Goal: Transaction & Acquisition: Purchase product/service

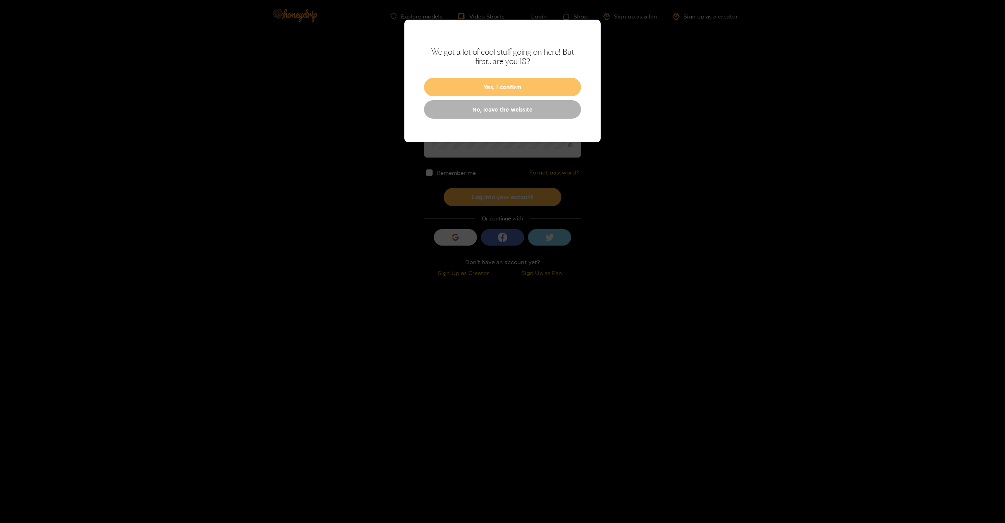
click at [459, 89] on button "Yes, I confirm" at bounding box center [502, 87] width 157 height 18
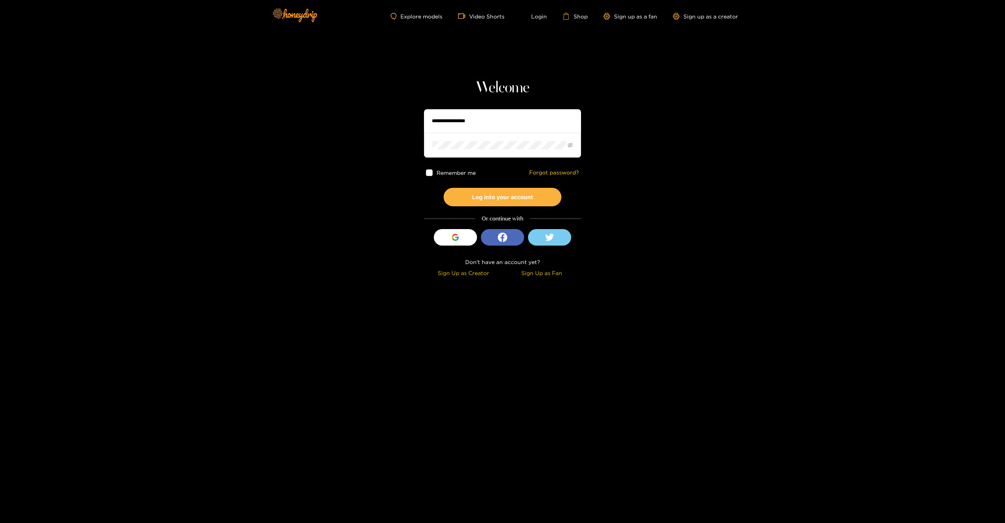
click at [459, 126] on input "text" at bounding box center [502, 121] width 157 height 24
type input "******"
click at [466, 197] on button "Log into your account" at bounding box center [503, 197] width 118 height 18
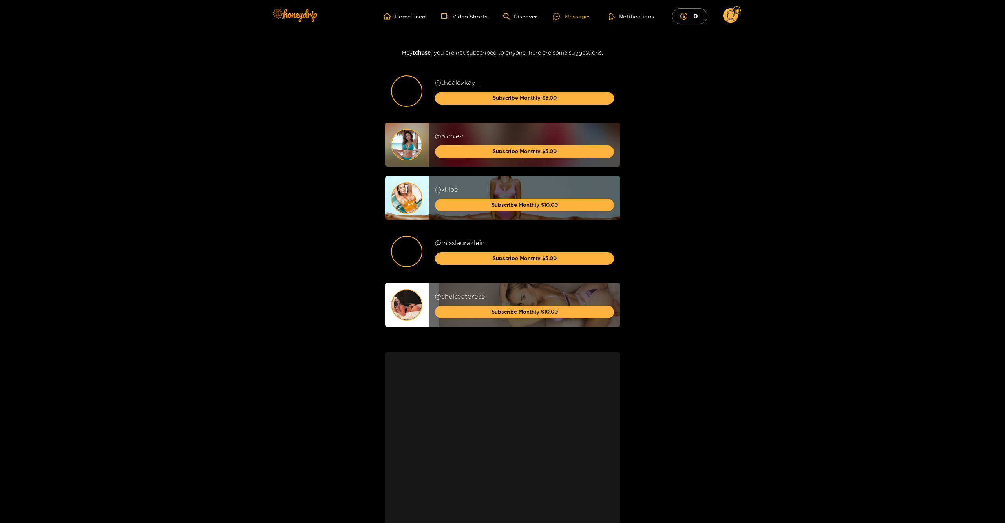
click at [569, 15] on div "Messages" at bounding box center [572, 16] width 38 height 9
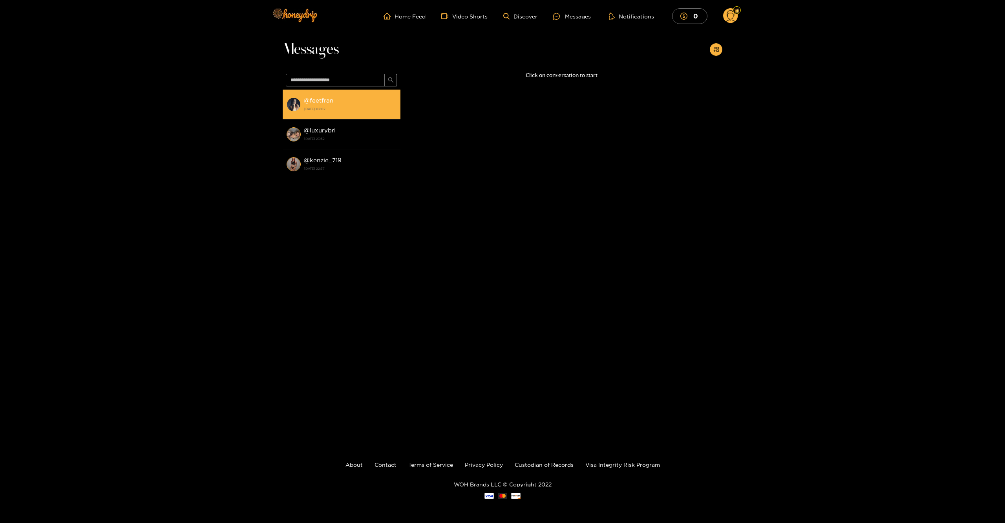
click at [367, 104] on div "@ feetfran 30 September 2025 02:02" at bounding box center [350, 104] width 93 height 18
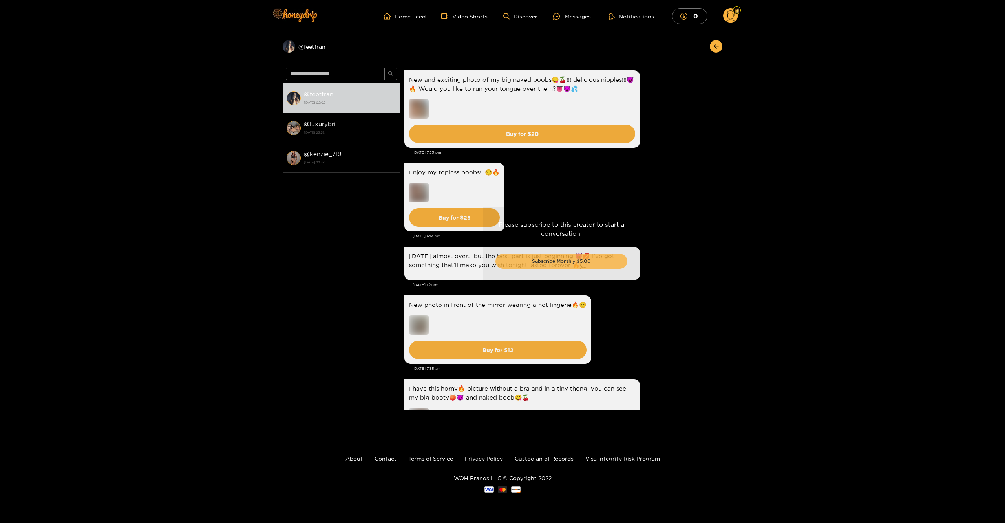
click at [524, 267] on button "Subscribe Monthly $5.00" at bounding box center [561, 261] width 132 height 15
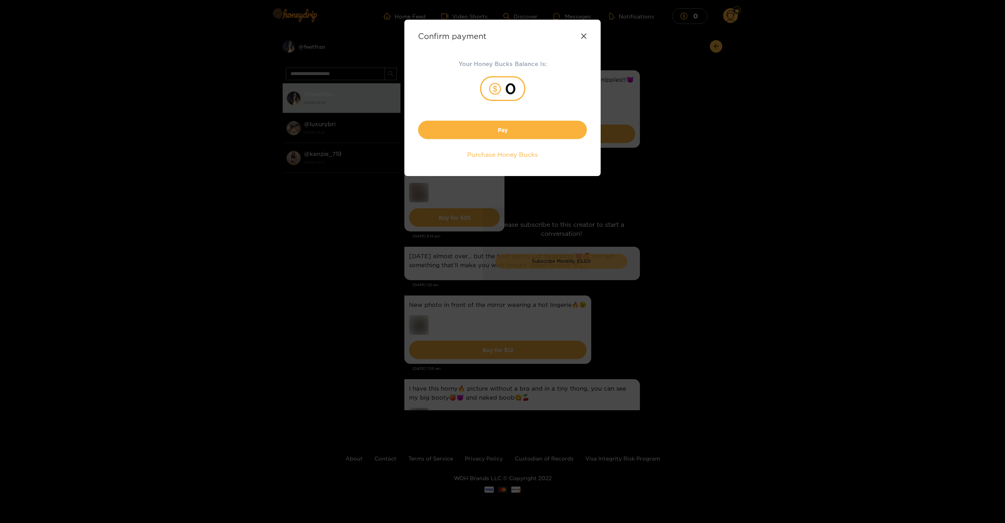
scroll to position [1459, 0]
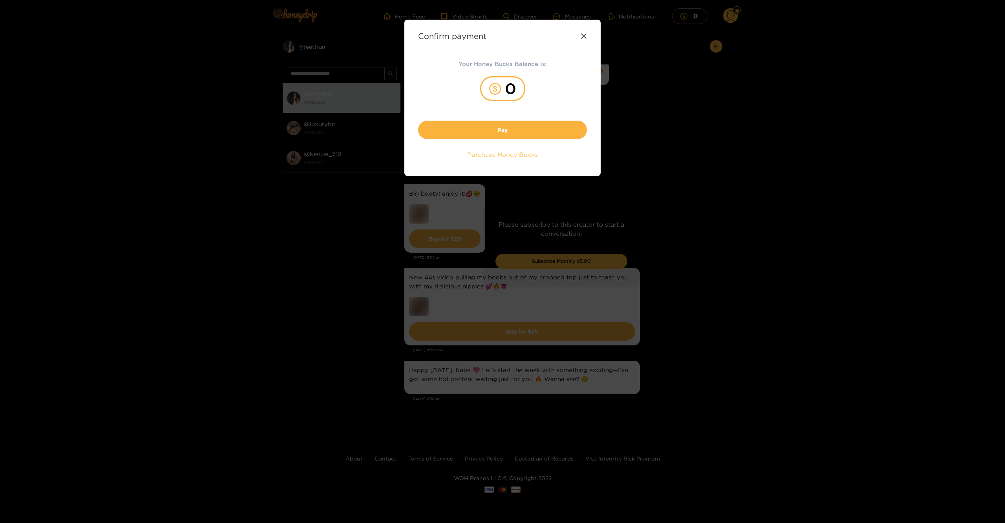
click at [509, 154] on span "Purchase Honey Bucks" at bounding box center [502, 154] width 71 height 9
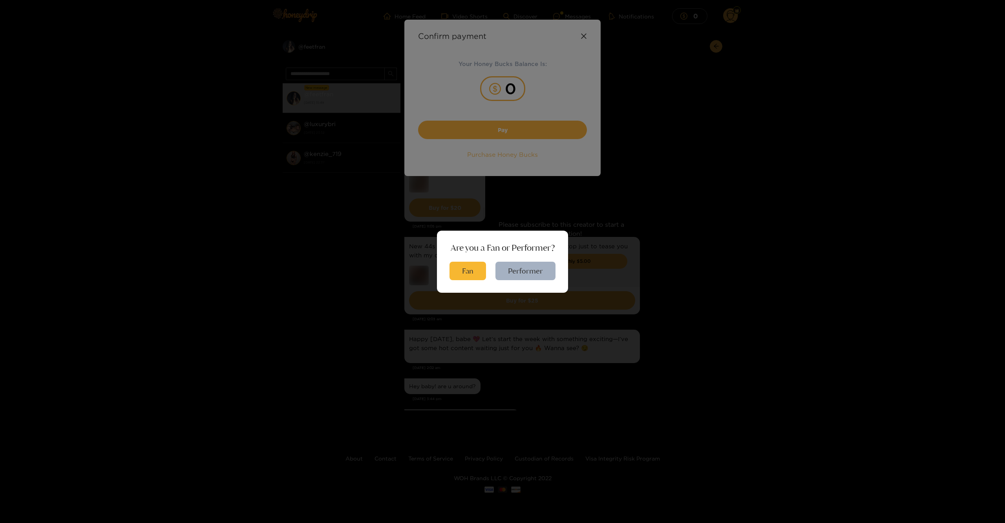
scroll to position [1527, 0]
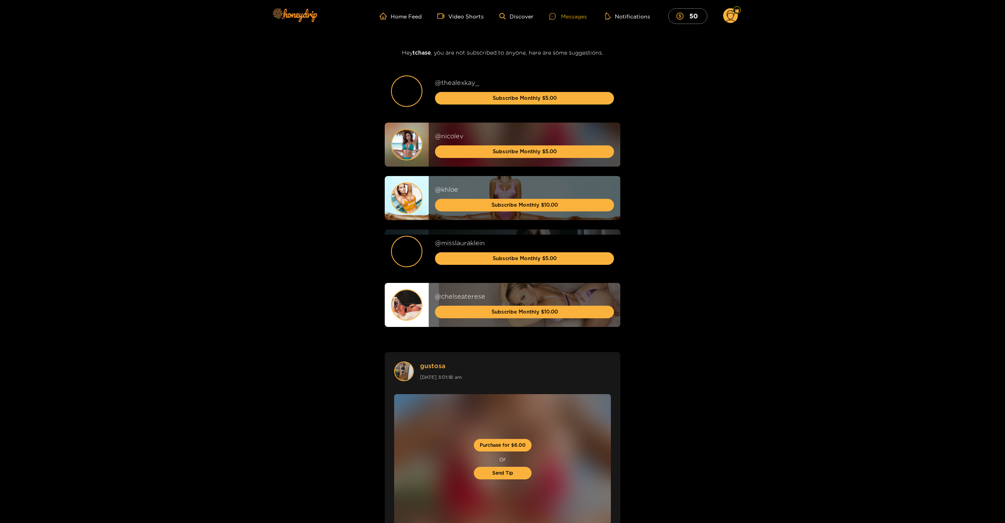
click at [565, 14] on div "Messages" at bounding box center [568, 16] width 38 height 9
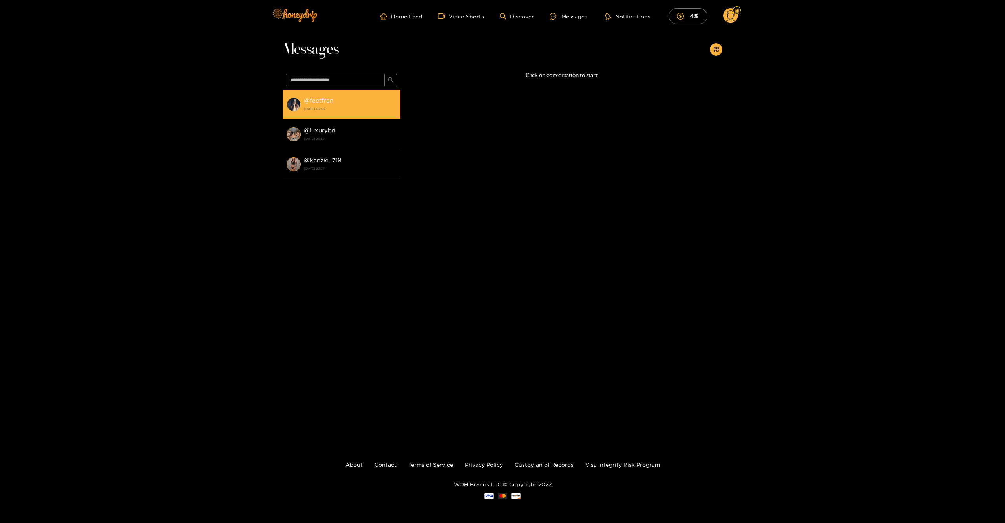
click at [363, 107] on strong "[DATE] 02:02" at bounding box center [350, 108] width 93 height 7
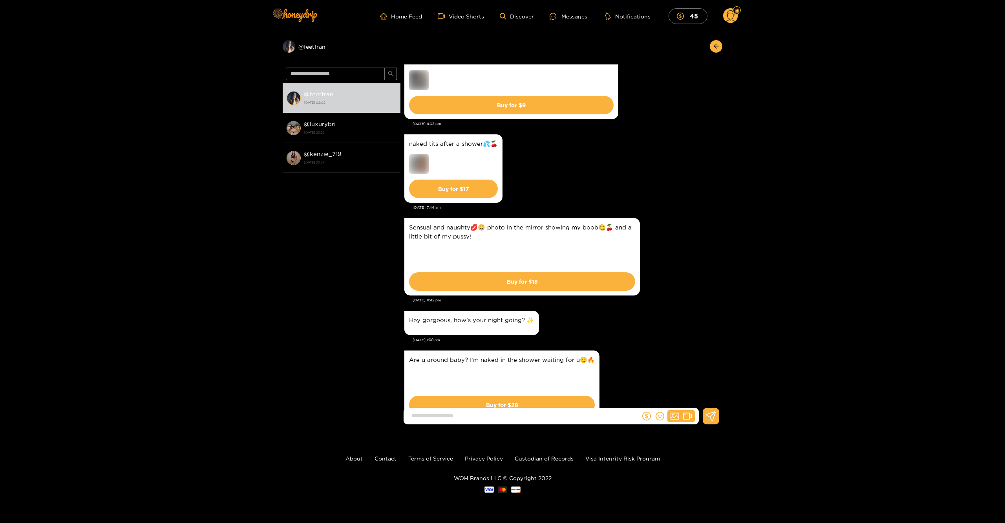
scroll to position [489, 0]
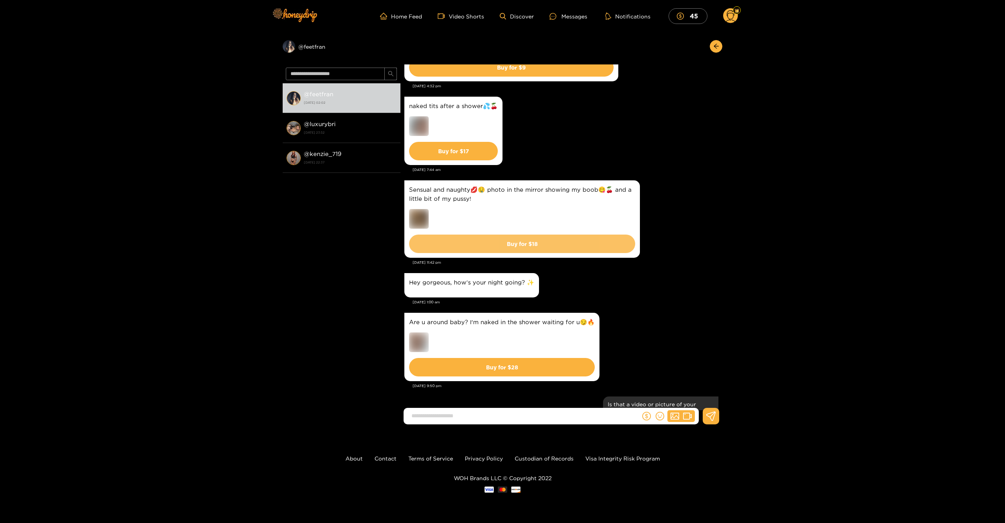
click at [554, 245] on button "Buy for $ 18" at bounding box center [522, 243] width 226 height 18
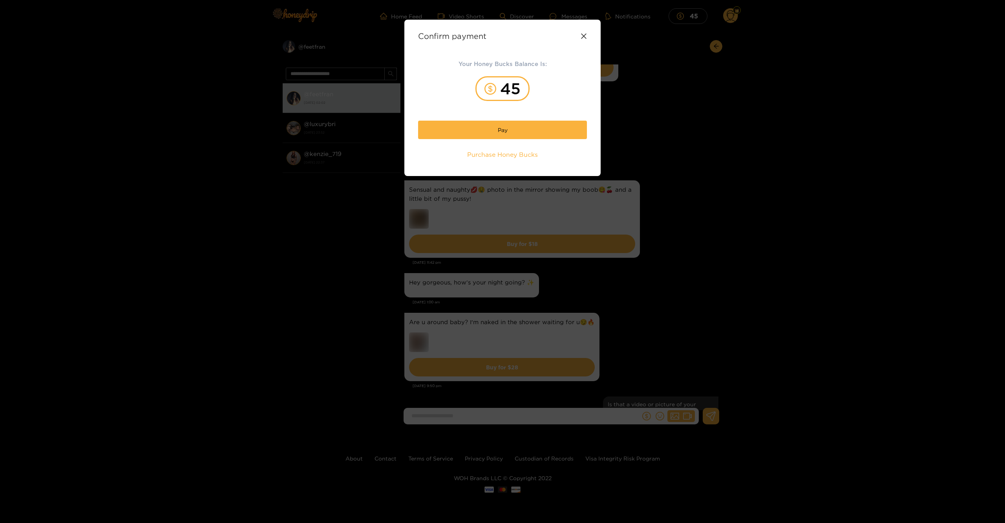
click at [703, 190] on div "Confirm payment Your Honey Bucks Balance Is: 45 Pay Purchase Honey Bucks" at bounding box center [502, 261] width 1005 height 523
click at [577, 35] on div "Confirm payment" at bounding box center [502, 35] width 169 height 9
click at [581, 35] on icon at bounding box center [584, 36] width 6 height 6
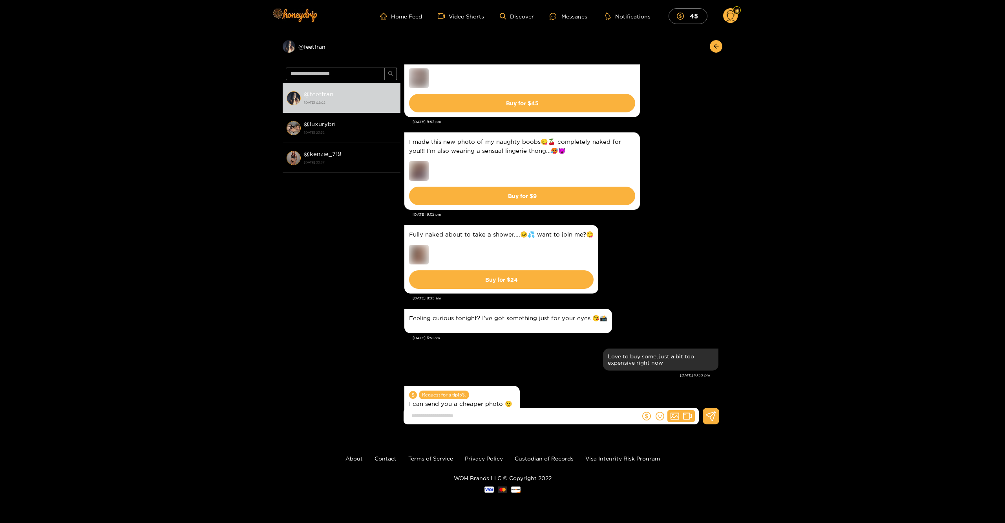
scroll to position [1009, 0]
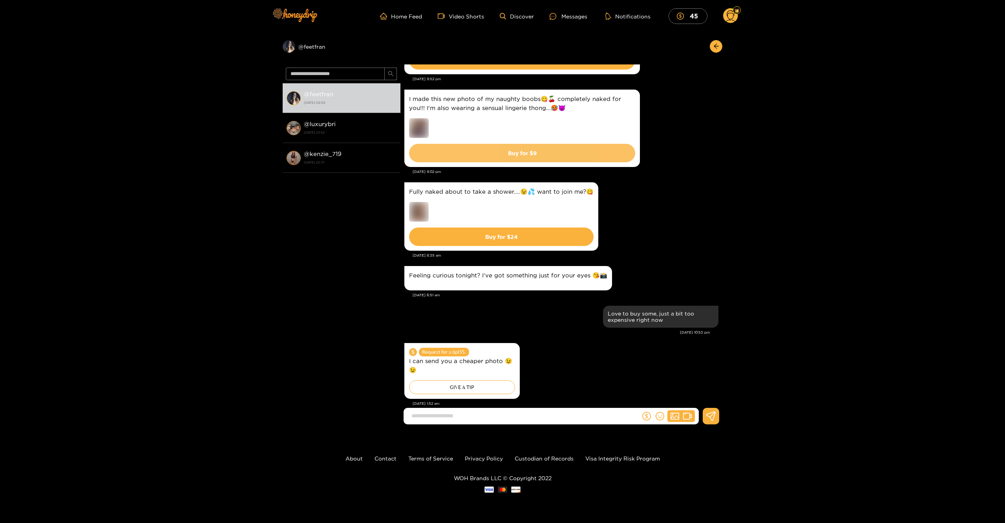
click at [572, 153] on button "Buy for $ 9" at bounding box center [522, 153] width 226 height 18
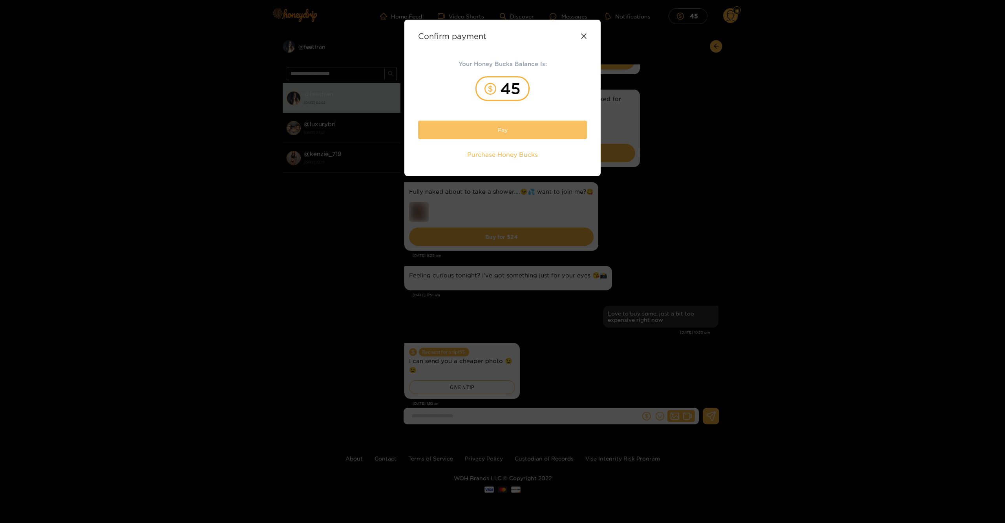
click at [521, 124] on button "Pay" at bounding box center [502, 130] width 169 height 18
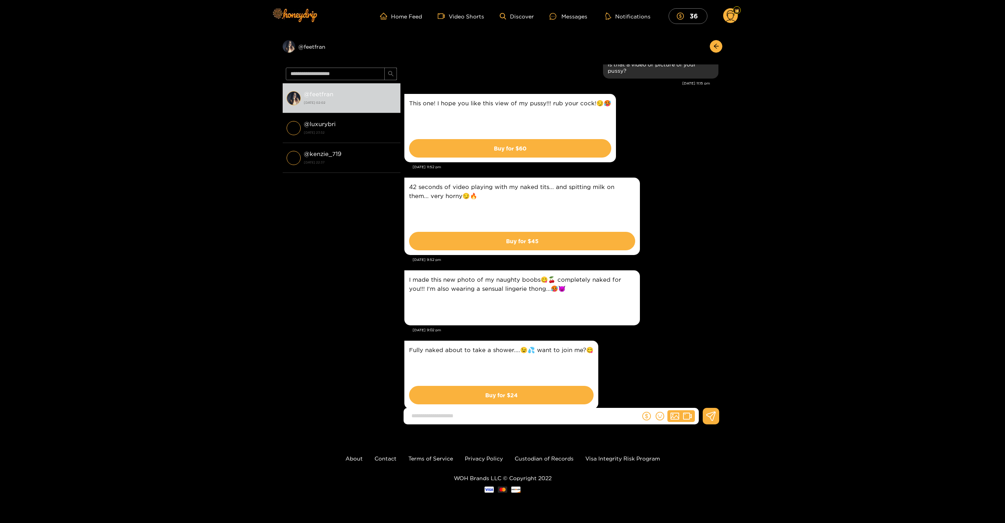
scroll to position [946, 0]
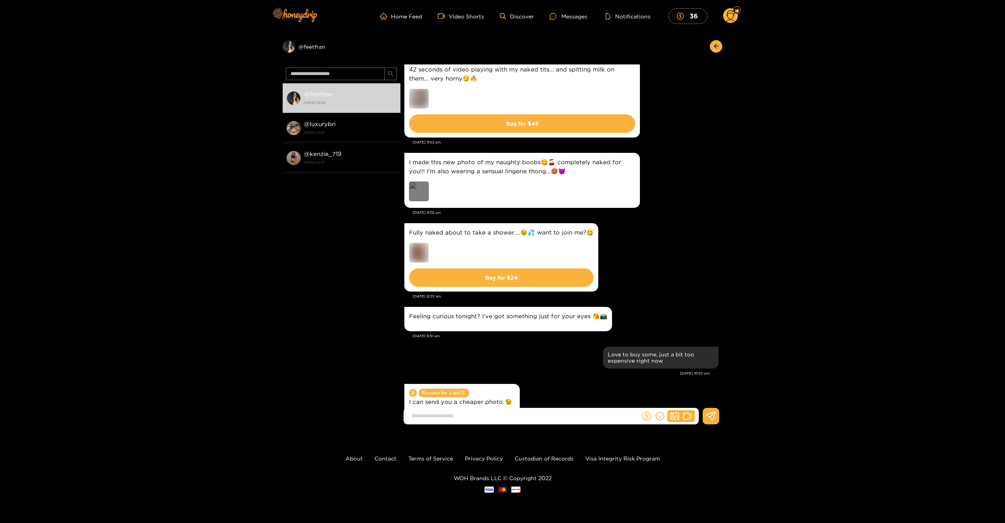
click at [428, 183] on div "Preview" at bounding box center [419, 191] width 20 height 20
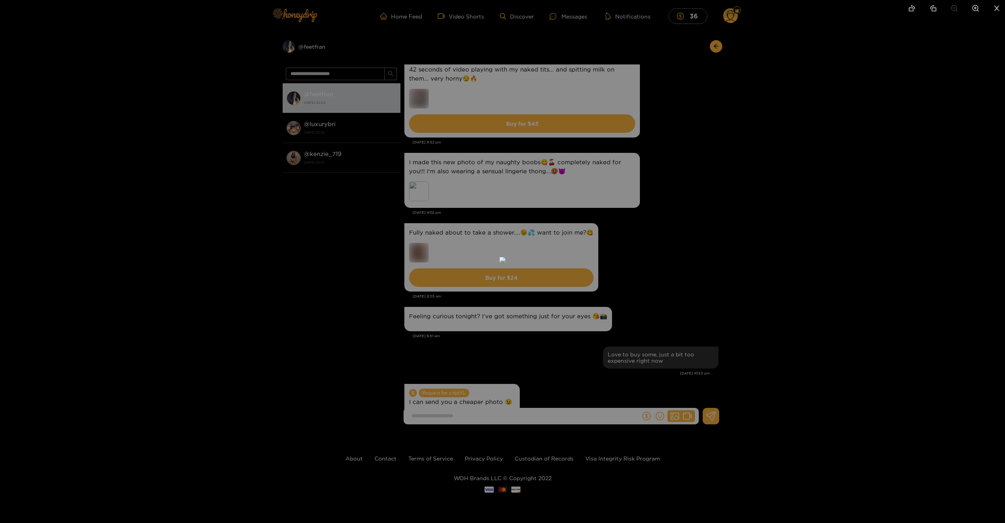
click at [499, 257] on img at bounding box center [502, 260] width 6 height 6
click at [506, 257] on img at bounding box center [502, 260] width 6 height 6
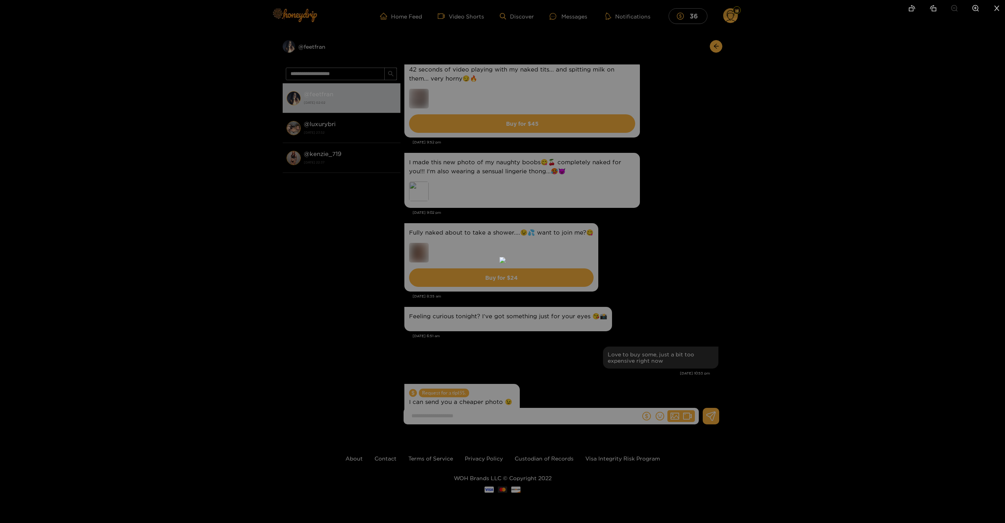
click at [506, 257] on img at bounding box center [502, 260] width 6 height 6
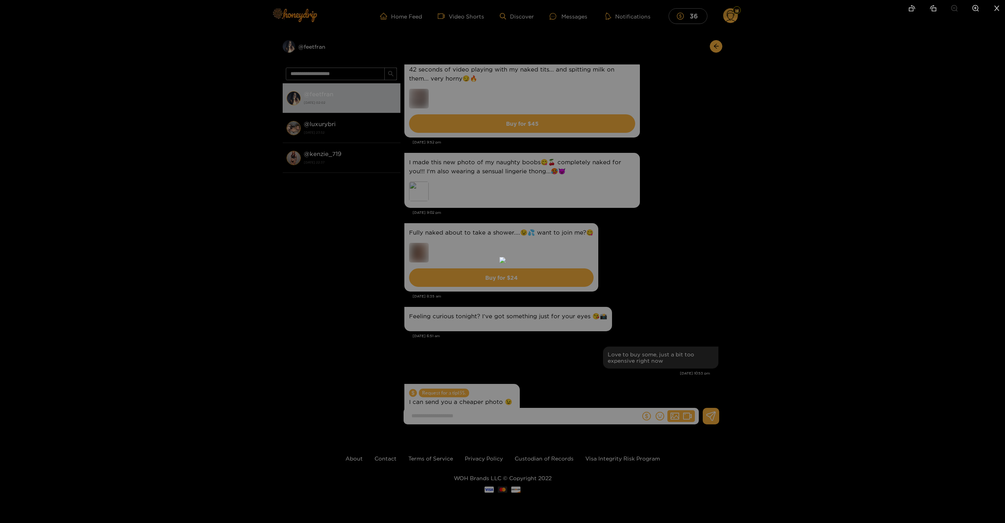
click at [506, 257] on img at bounding box center [502, 260] width 6 height 6
click at [724, 241] on div at bounding box center [502, 261] width 1005 height 523
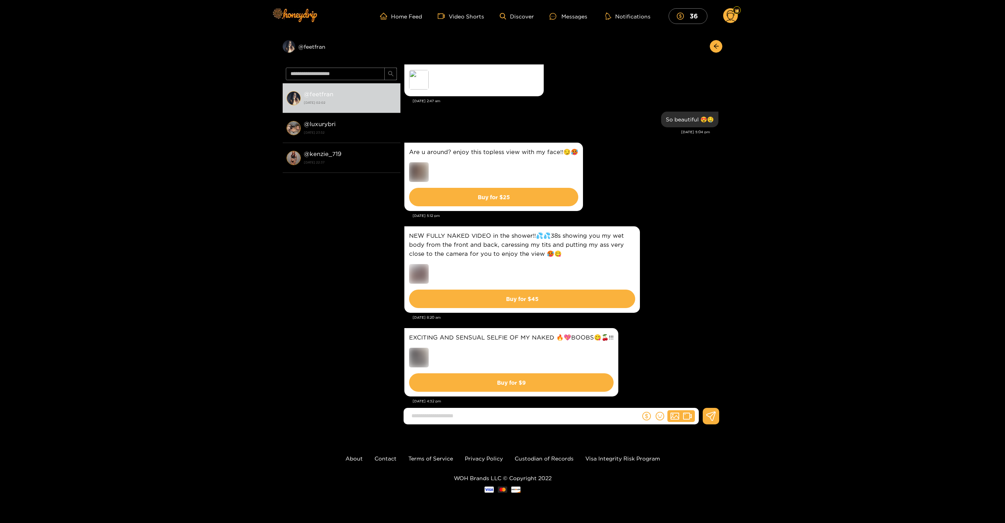
scroll to position [144, 0]
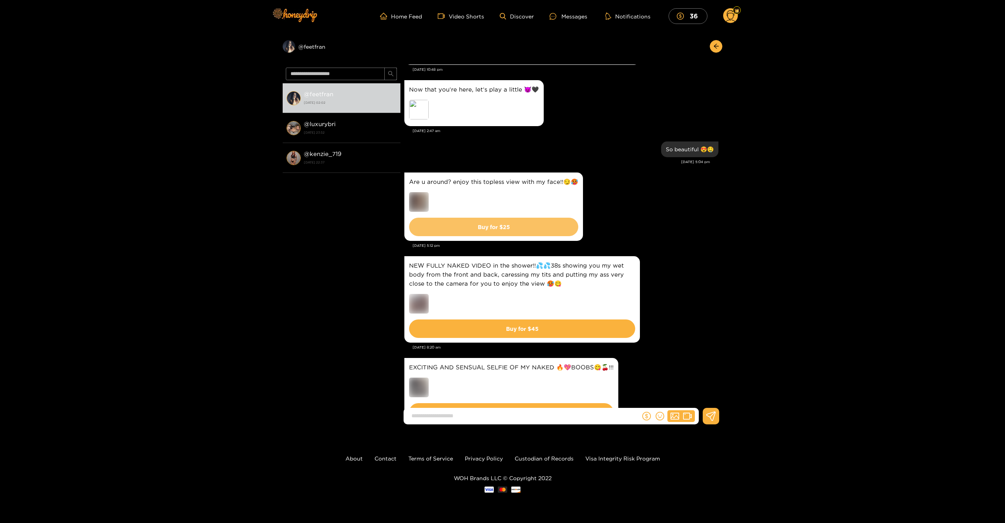
click at [517, 225] on button "Buy for $ 25" at bounding box center [493, 226] width 169 height 18
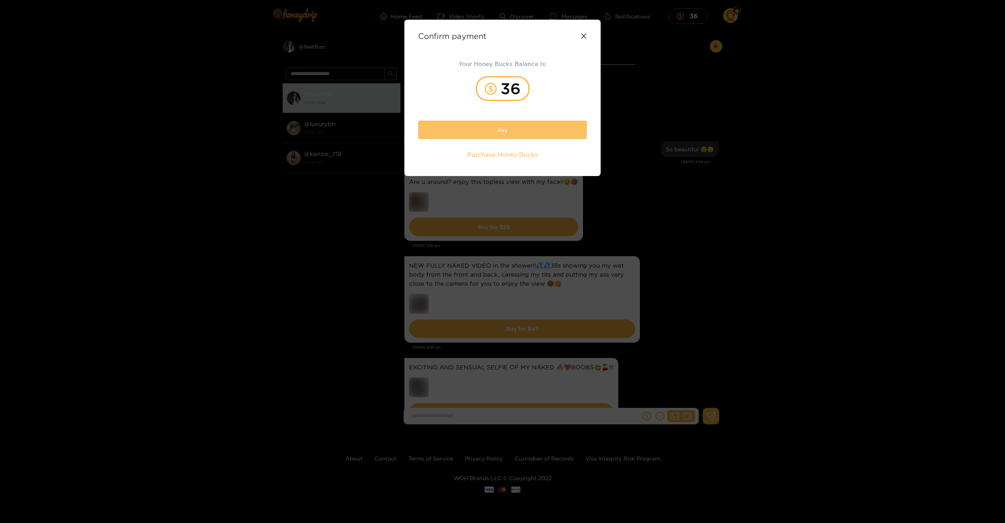
click at [532, 130] on button "Pay" at bounding box center [502, 130] width 169 height 18
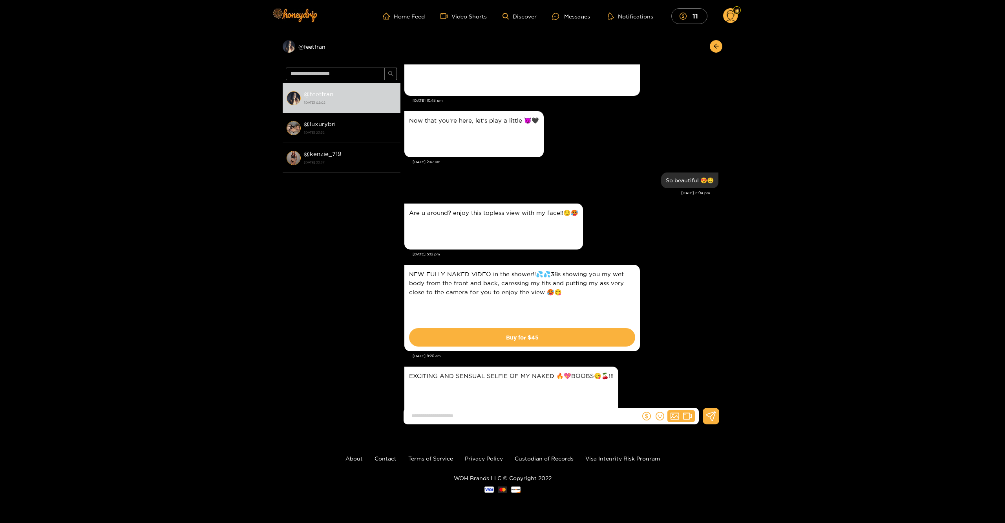
scroll to position [108, 0]
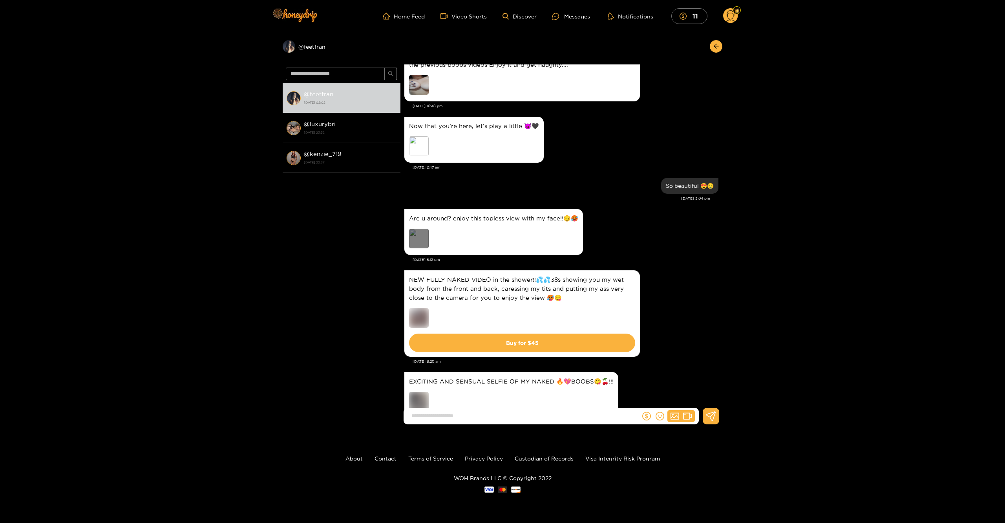
click at [417, 237] on div "Preview" at bounding box center [419, 238] width 20 height 20
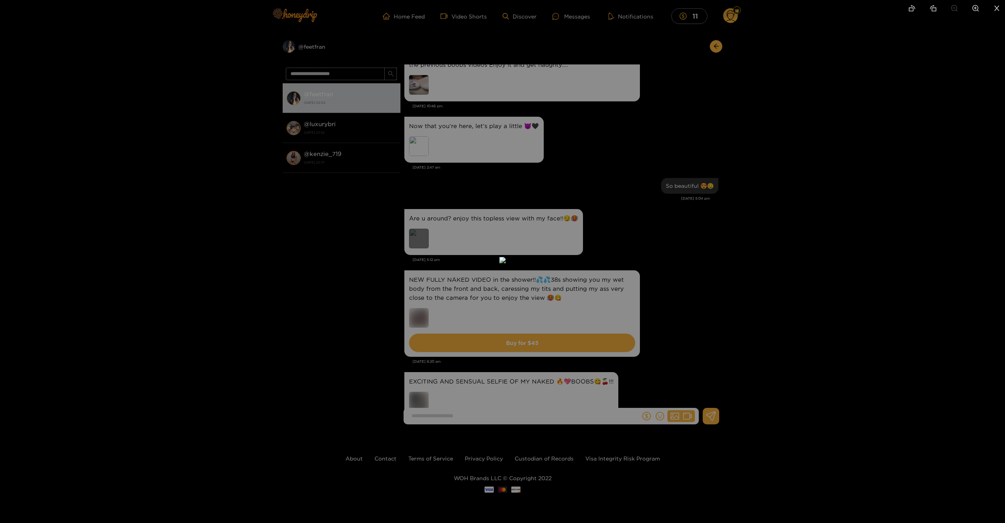
click at [499, 257] on img at bounding box center [502, 260] width 6 height 6
click at [506, 263] on img at bounding box center [502, 260] width 6 height 6
click at [716, 327] on div at bounding box center [502, 261] width 1005 height 523
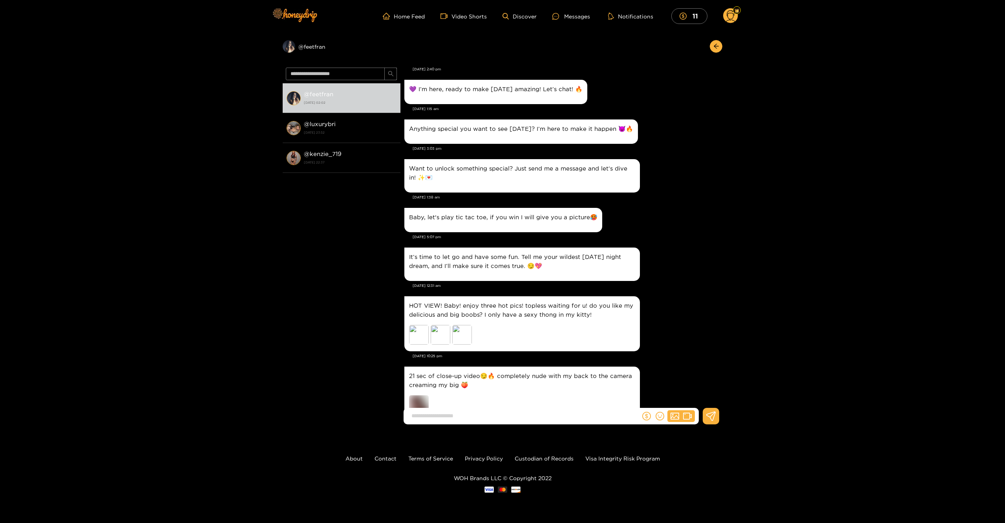
scroll to position [91, 0]
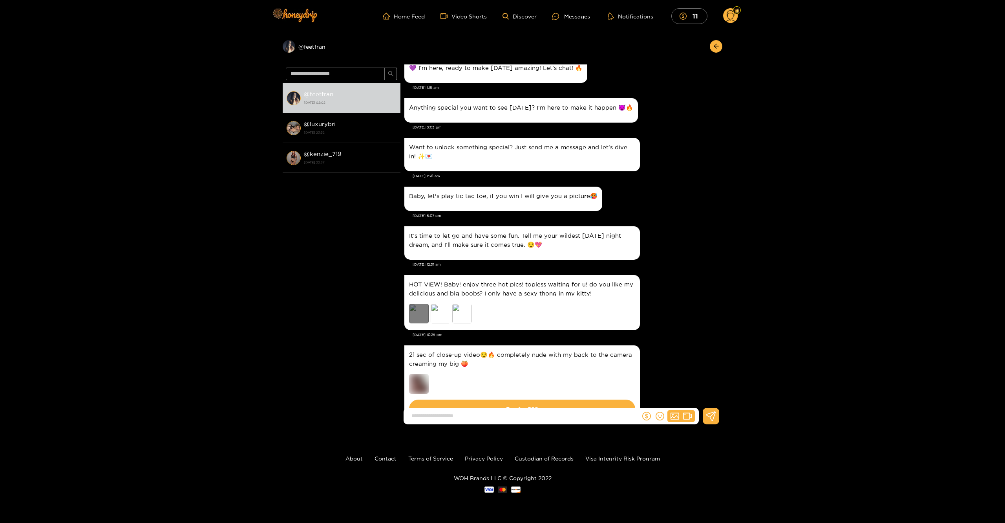
click at [417, 319] on div "Preview" at bounding box center [419, 313] width 20 height 20
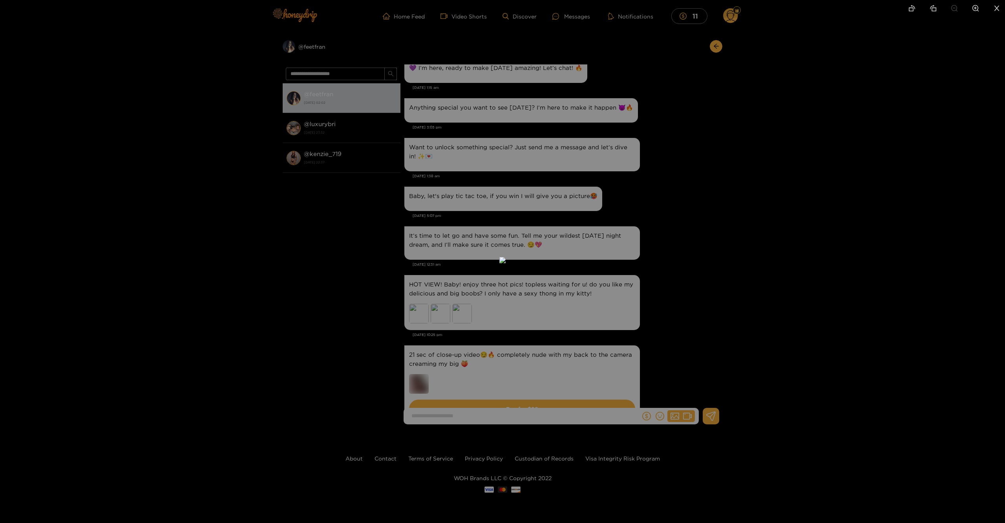
click at [756, 235] on div at bounding box center [502, 261] width 1005 height 523
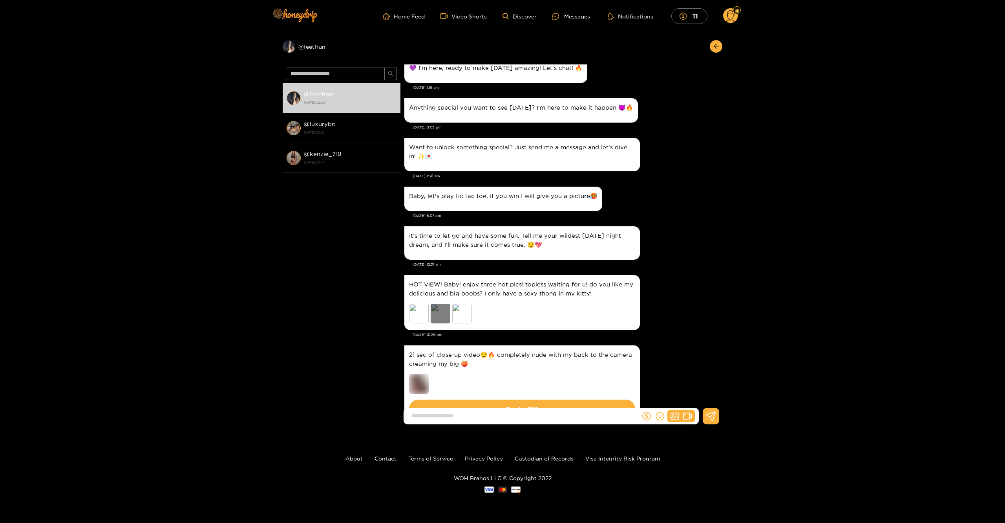
click at [444, 318] on div "Preview" at bounding box center [441, 313] width 20 height 20
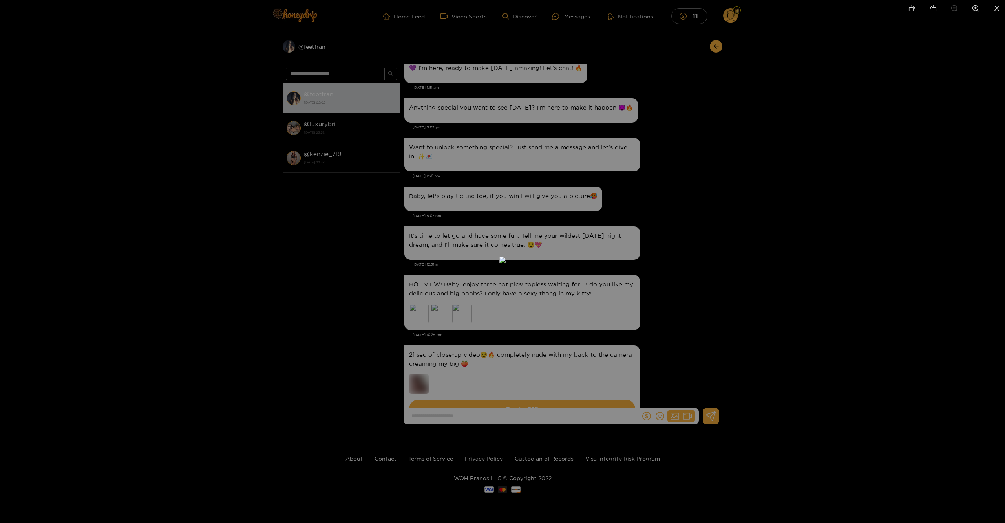
click at [780, 226] on div at bounding box center [502, 261] width 1005 height 523
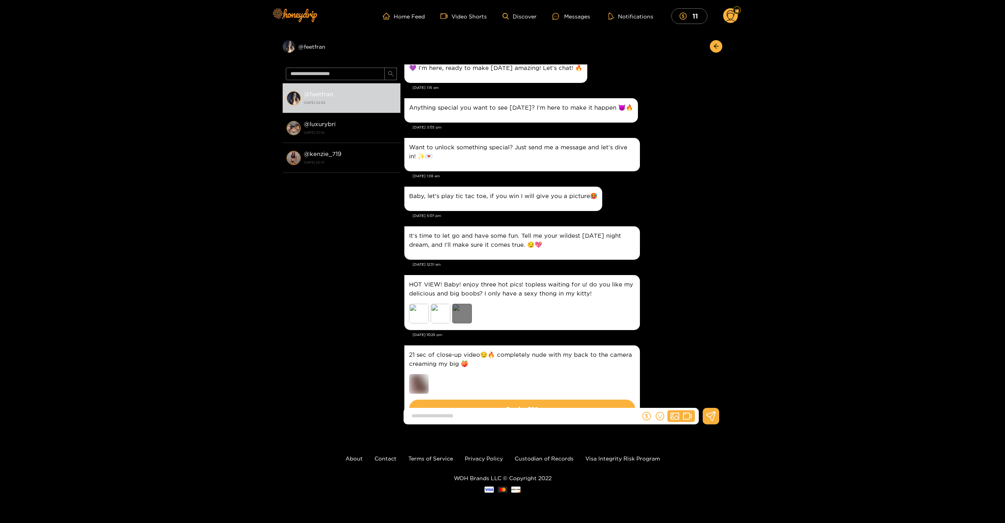
click at [460, 316] on div "Preview" at bounding box center [462, 313] width 20 height 20
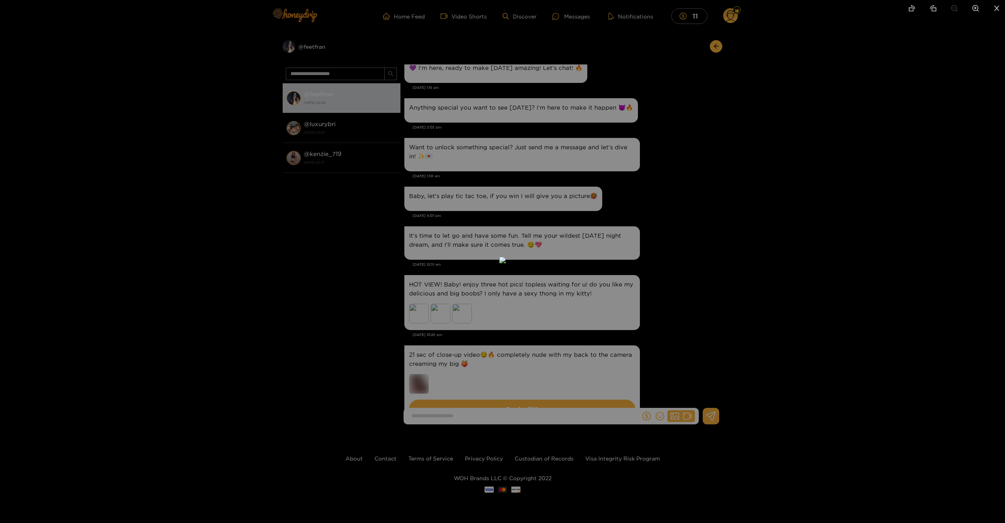
click at [805, 225] on div at bounding box center [502, 261] width 1005 height 523
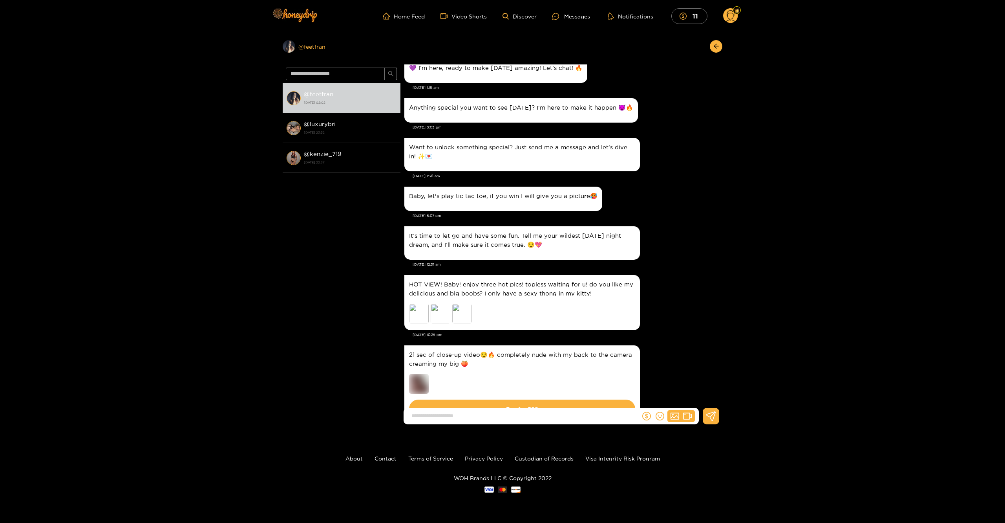
click at [315, 49] on div "Preview @ feetfran" at bounding box center [342, 46] width 118 height 13
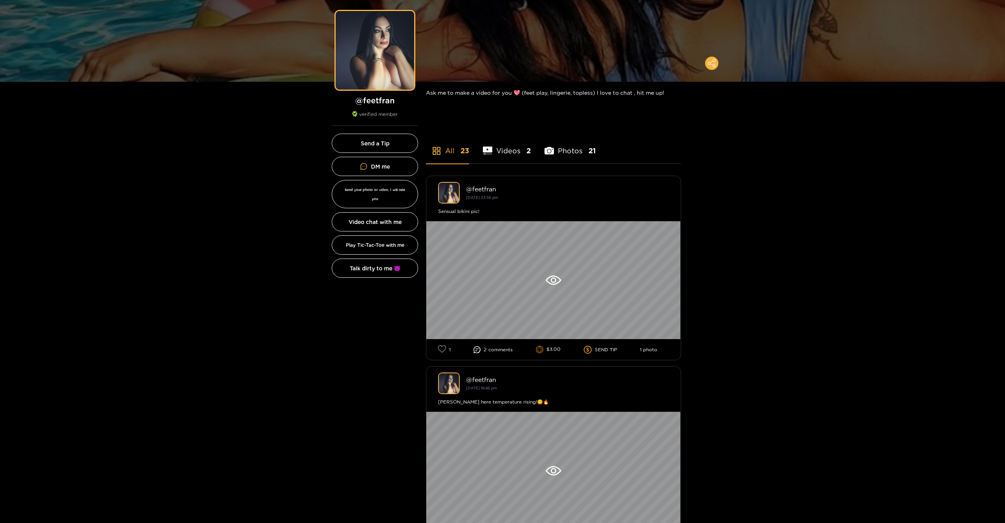
scroll to position [172, 0]
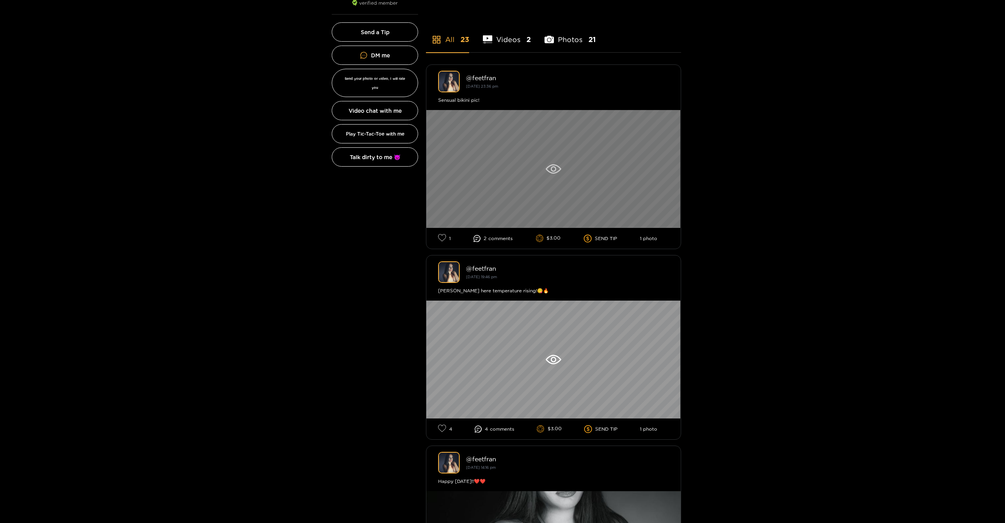
click at [620, 179] on div at bounding box center [553, 169] width 254 height 118
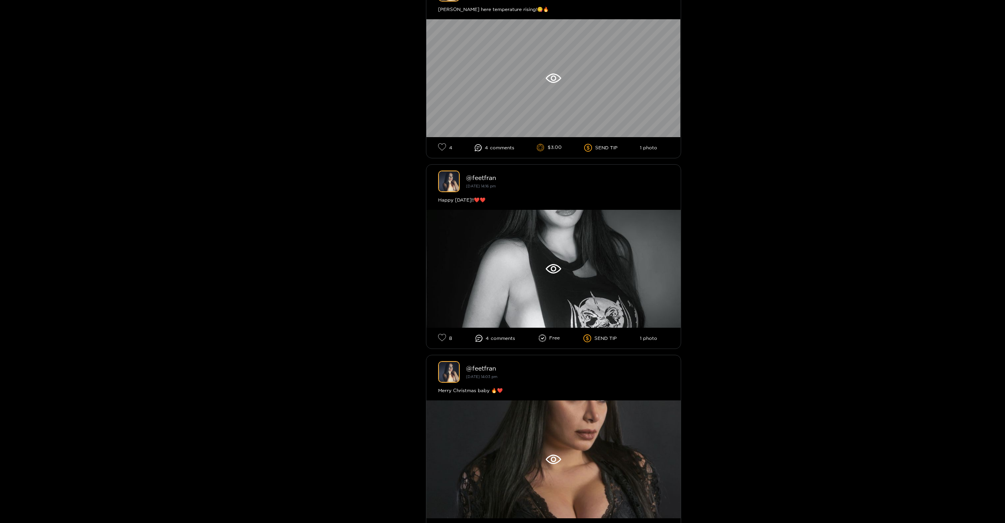
scroll to position [454, 0]
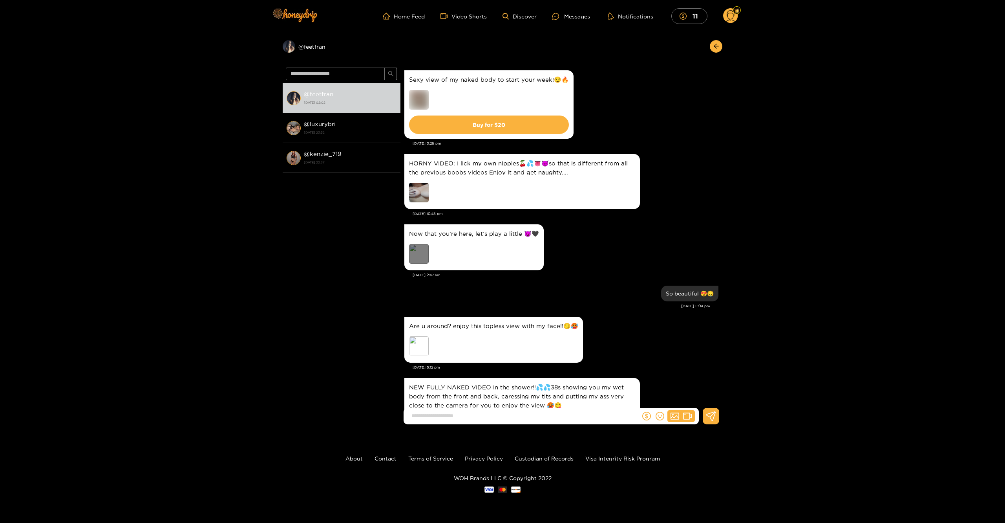
click at [422, 258] on div "Preview" at bounding box center [419, 254] width 20 height 20
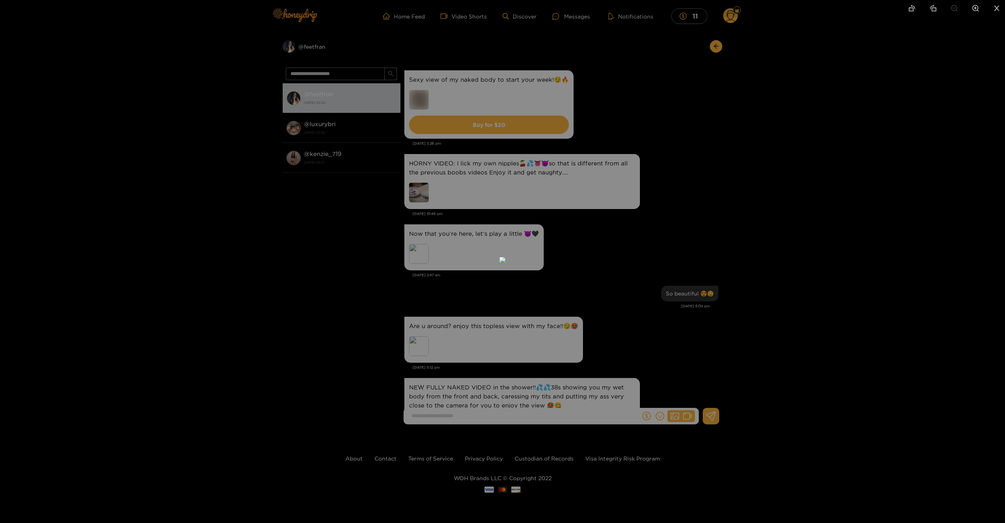
click at [772, 308] on div at bounding box center [502, 261] width 1005 height 523
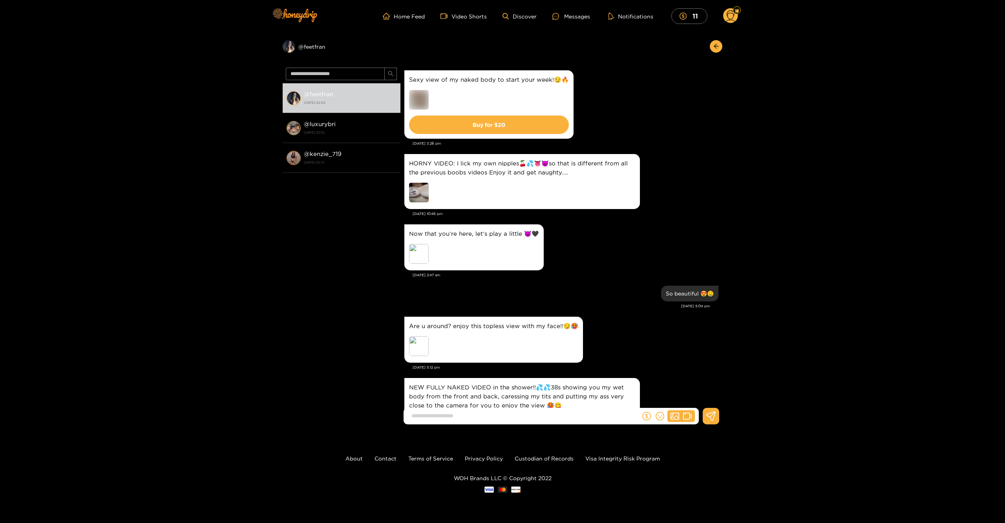
click at [427, 191] on img at bounding box center [419, 193] width 20 height 20
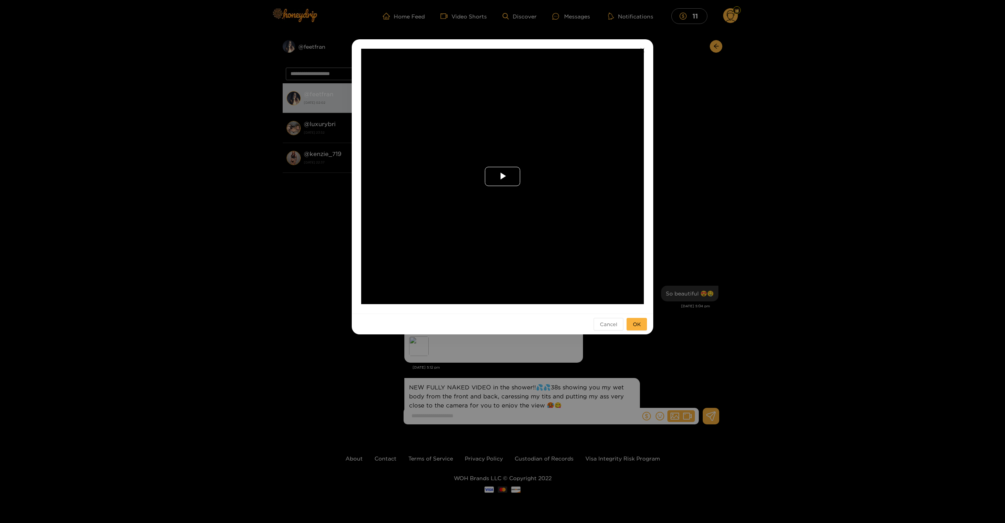
click at [502, 176] on span "Video Player" at bounding box center [502, 176] width 0 height 0
click at [691, 179] on div "**********" at bounding box center [502, 261] width 1005 height 523
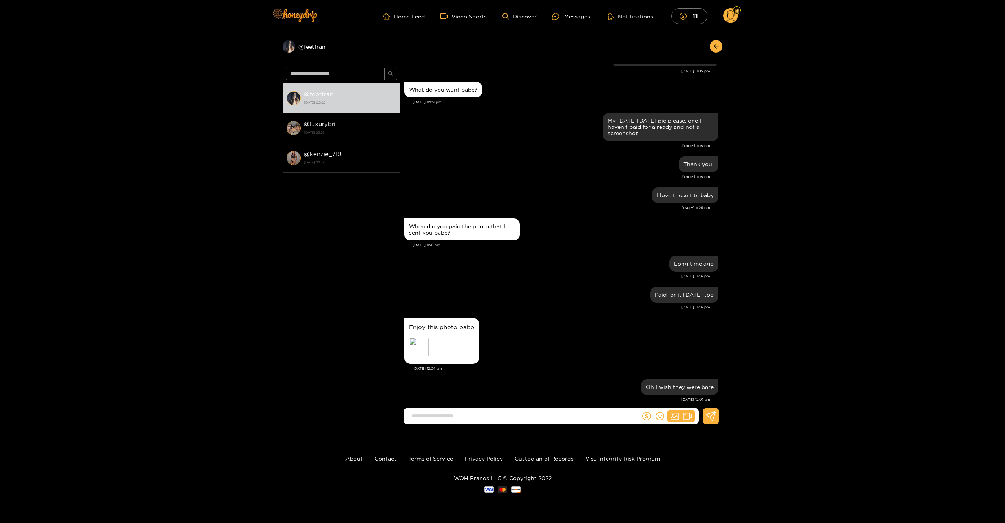
scroll to position [544, 0]
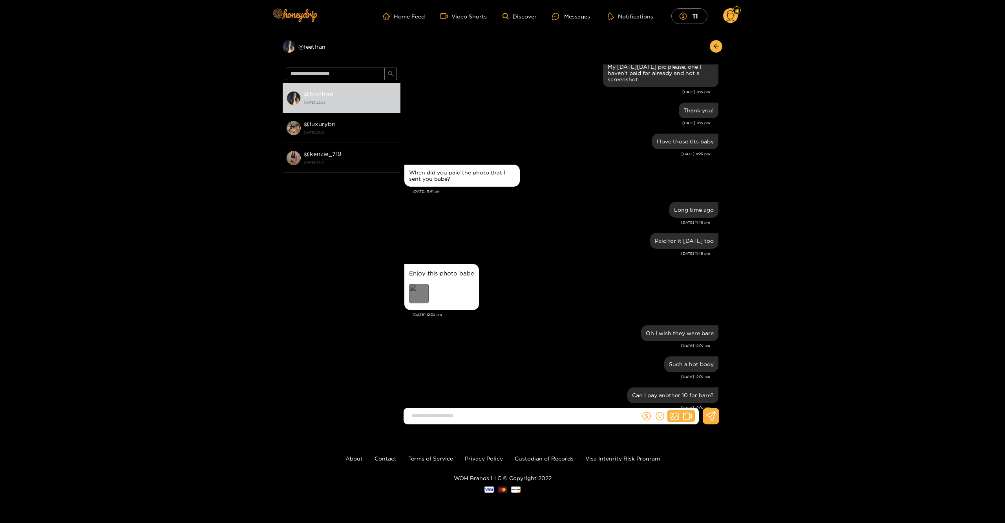
click at [418, 291] on div "Preview" at bounding box center [419, 293] width 20 height 20
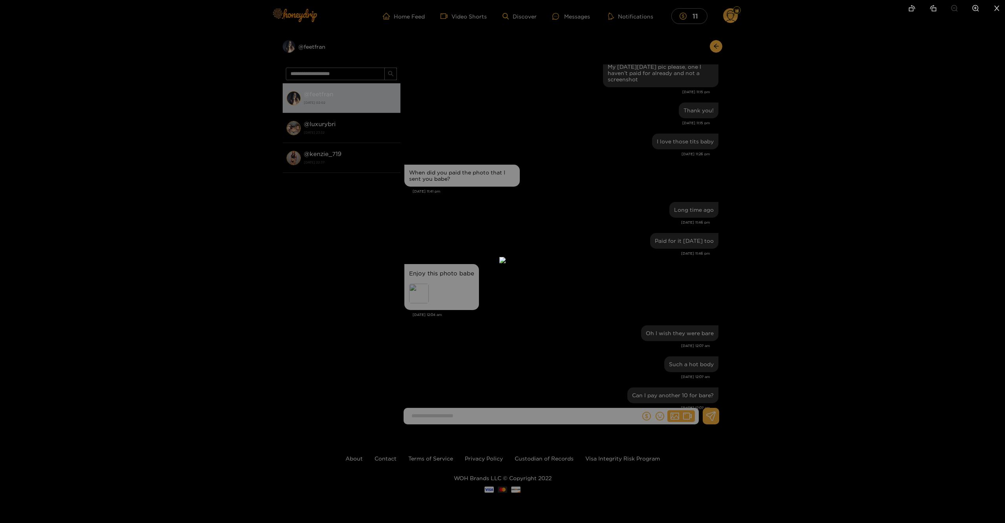
click at [851, 199] on div at bounding box center [502, 261] width 1005 height 523
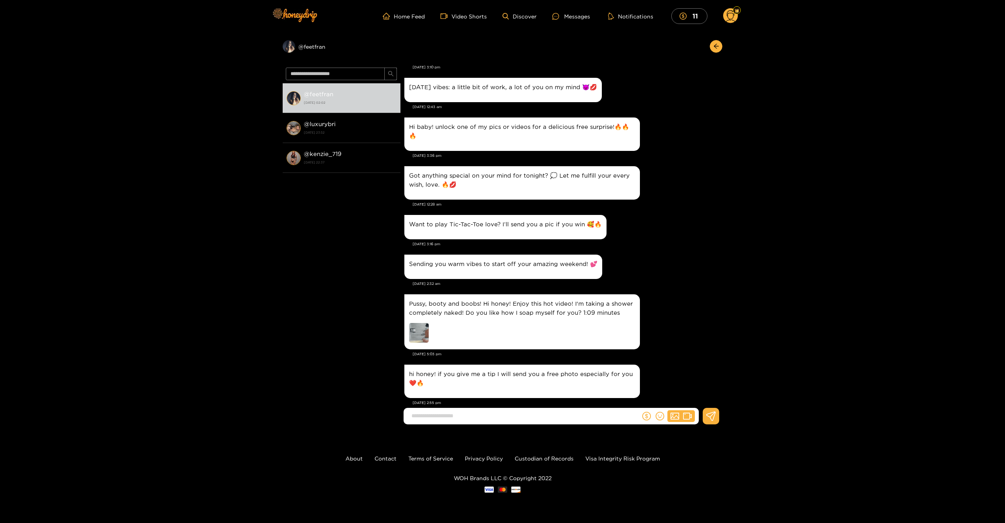
scroll to position [1497, 0]
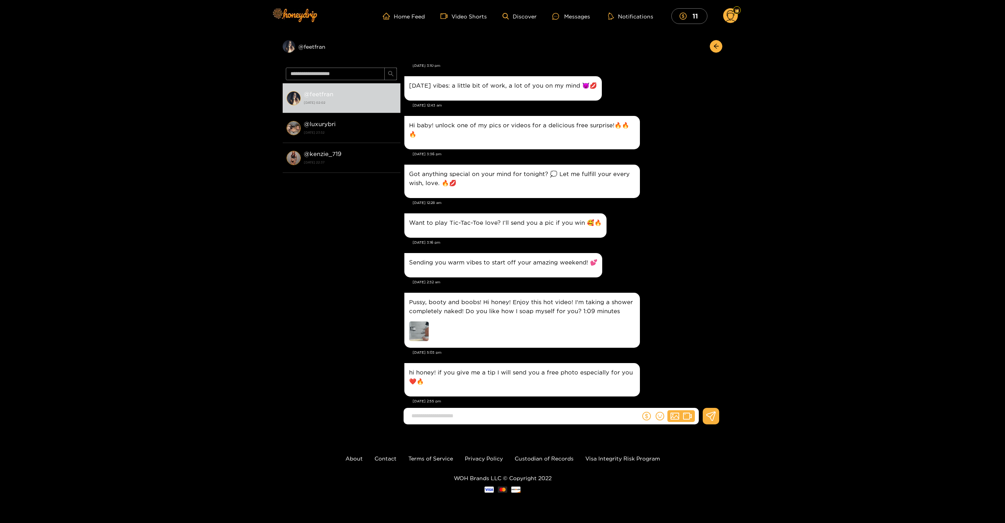
click at [423, 322] on img at bounding box center [419, 331] width 20 height 20
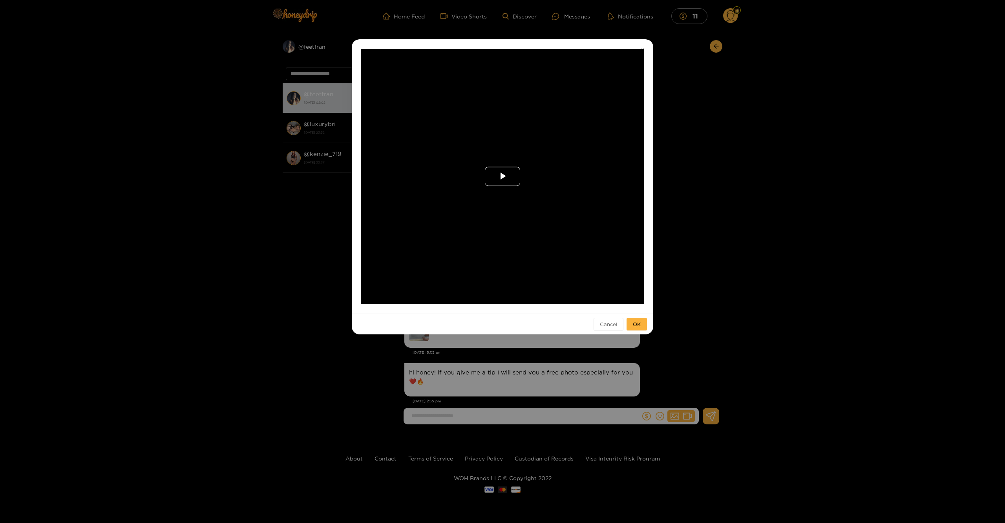
click at [502, 176] on span "Video Player" at bounding box center [502, 176] width 0 height 0
click at [439, 297] on div "Loaded : 92.38% 0:13 0:05" at bounding box center [502, 298] width 219 height 12
click at [503, 300] on div "Loaded : 100.00% 0:34 0:15" at bounding box center [502, 298] width 219 height 12
click at [554, 301] on div "Loaded : 100.00% 0:51 0:35" at bounding box center [502, 298] width 219 height 12
click at [574, 300] on div "Loaded : 100.00% 0:58 0:52" at bounding box center [502, 298] width 219 height 12
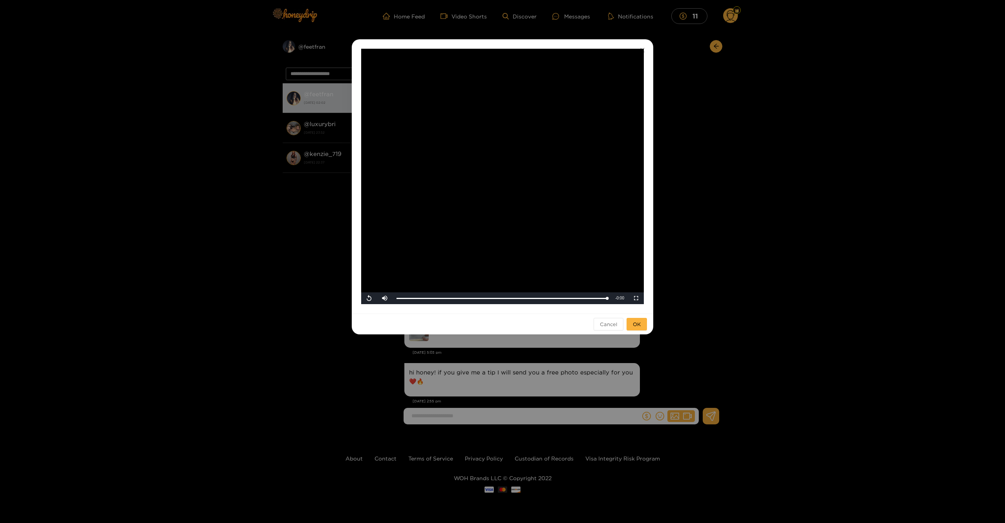
click at [709, 177] on div "**********" at bounding box center [502, 261] width 1005 height 523
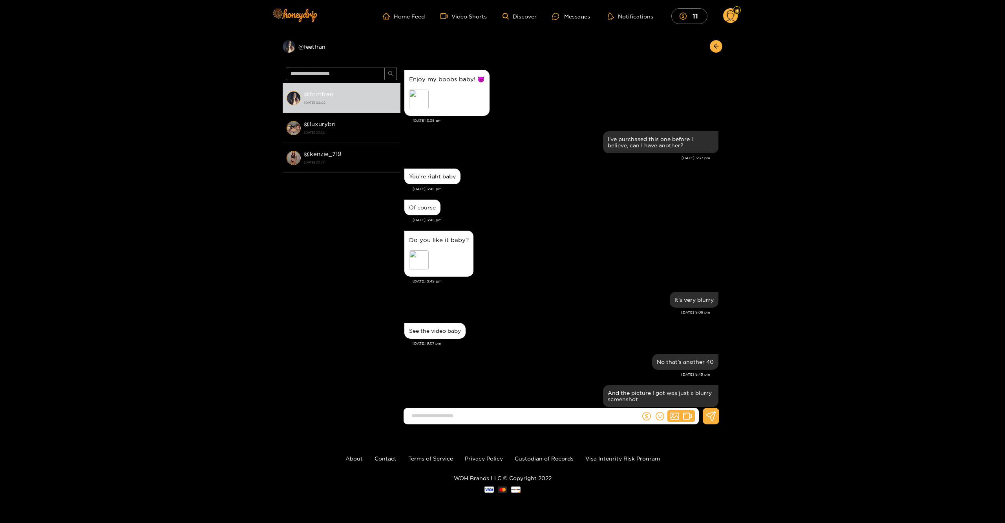
scroll to position [928, 0]
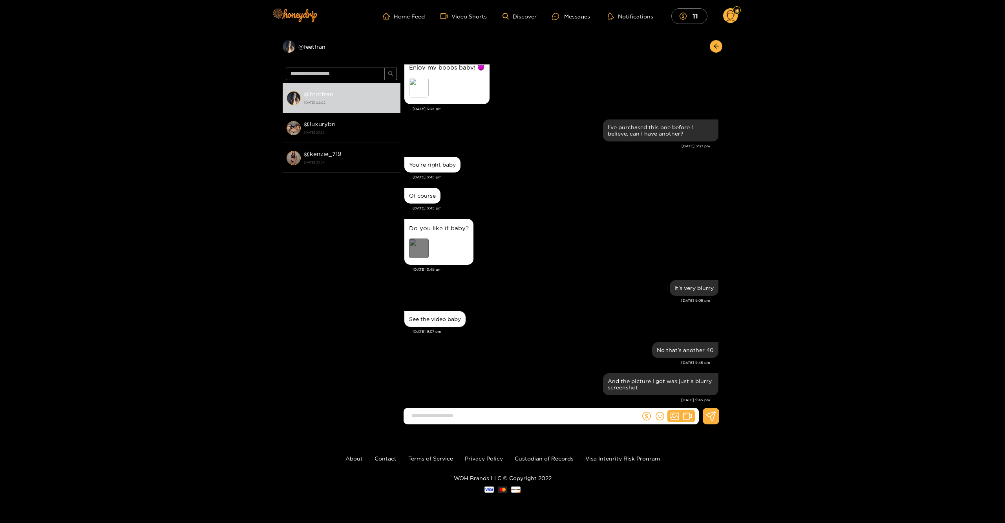
click at [421, 238] on div "Preview" at bounding box center [419, 248] width 20 height 20
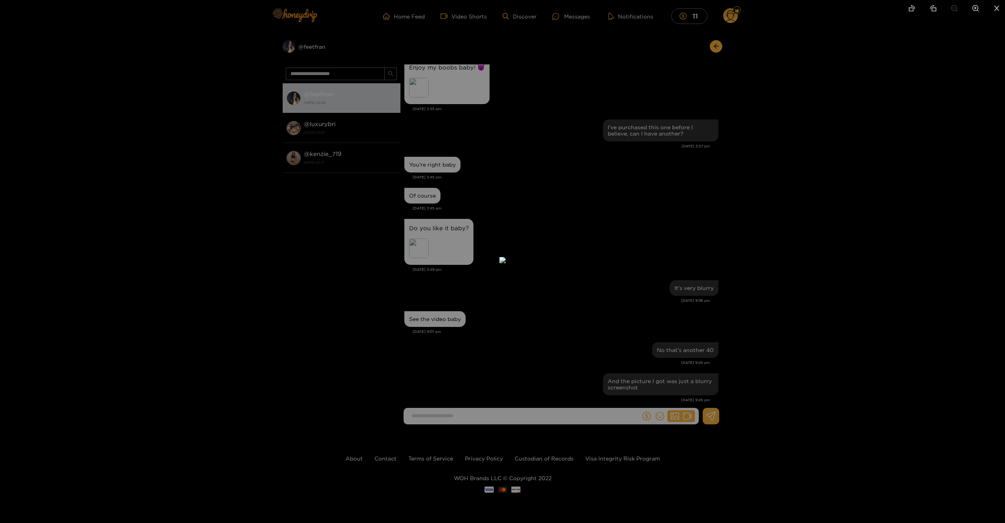
click at [686, 187] on div at bounding box center [502, 261] width 1005 height 523
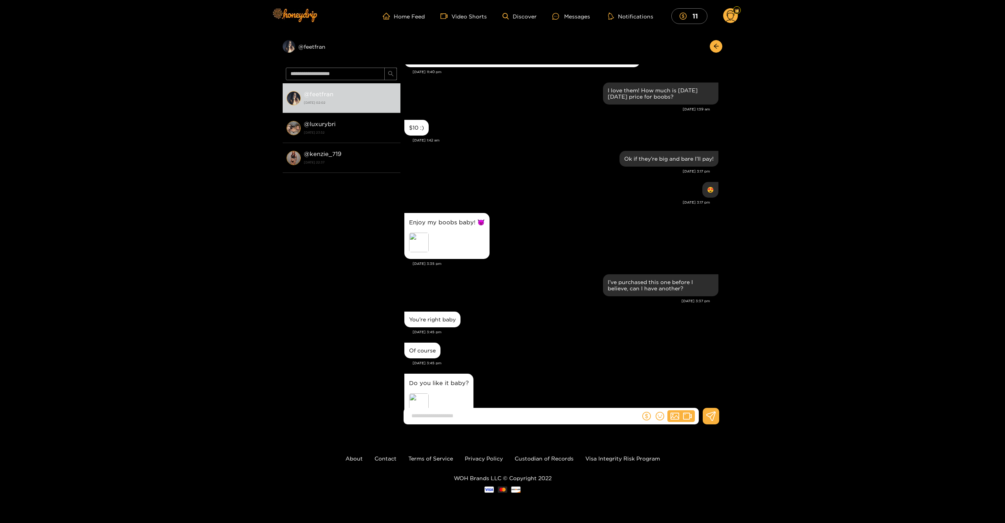
scroll to position [752, 0]
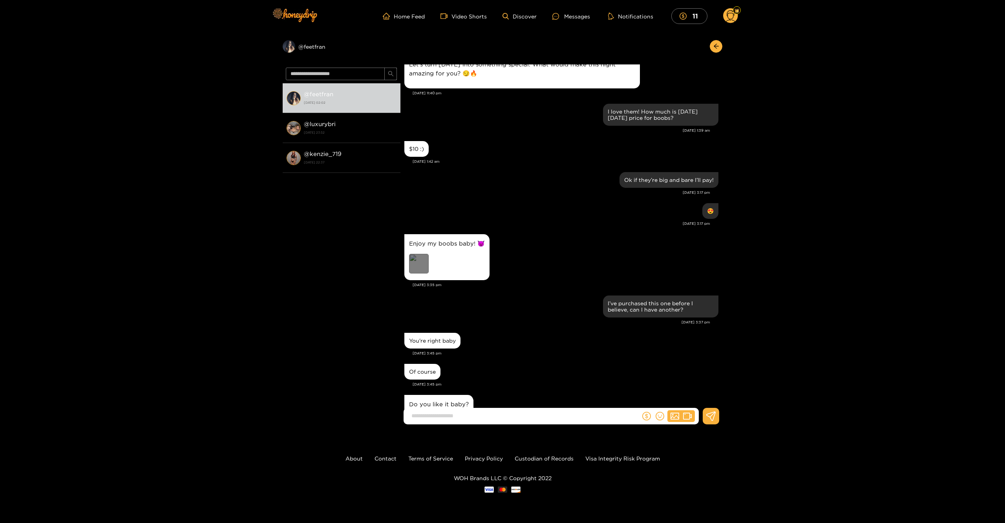
click at [421, 257] on div "Preview" at bounding box center [419, 264] width 20 height 20
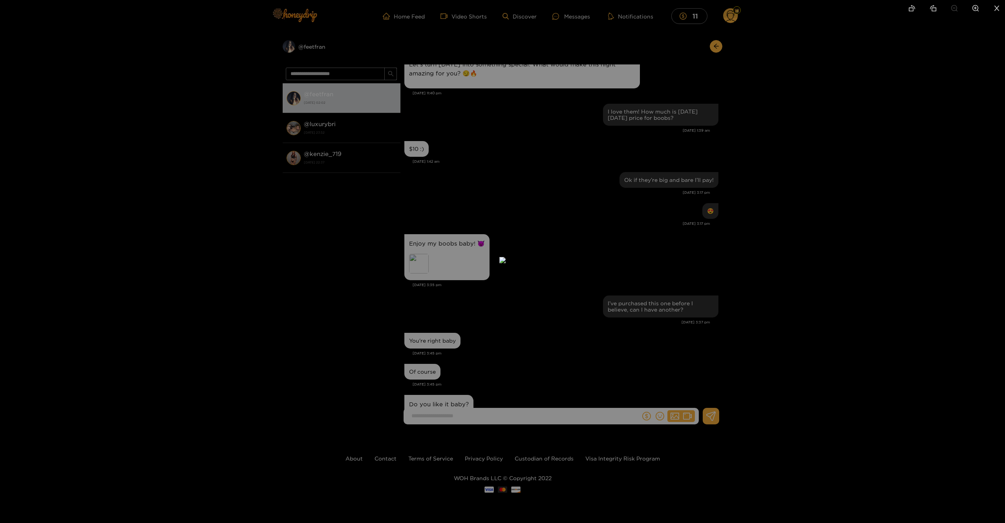
click at [826, 169] on div at bounding box center [502, 261] width 1005 height 523
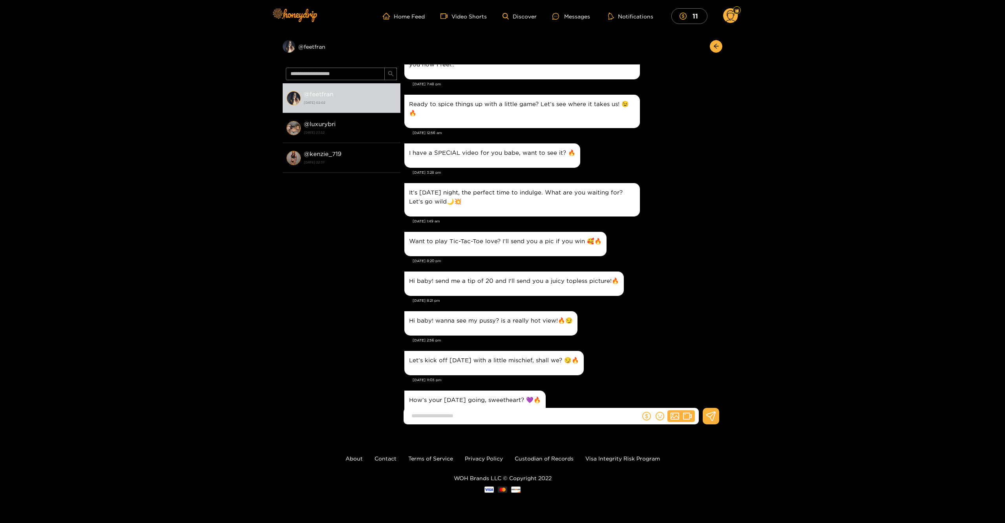
scroll to position [0, 0]
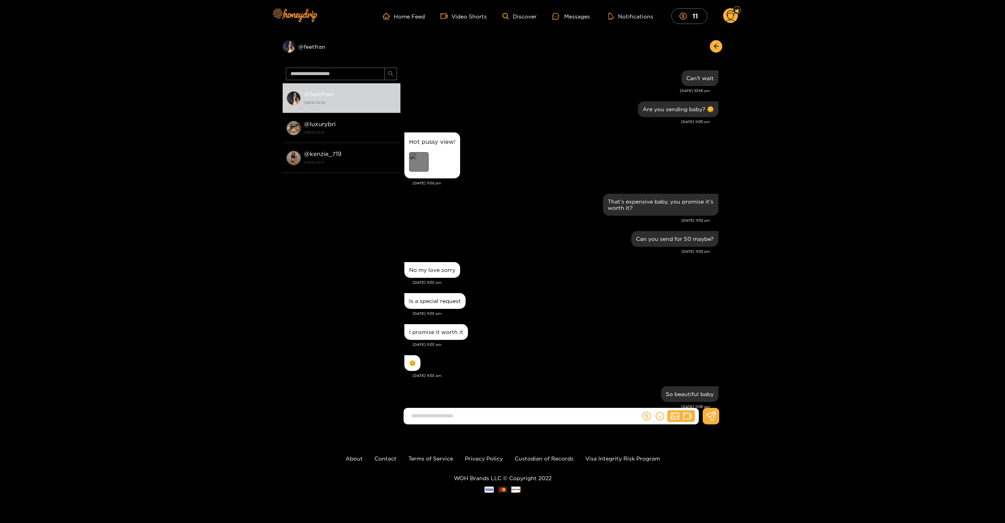
click at [421, 157] on div "Preview" at bounding box center [419, 162] width 20 height 20
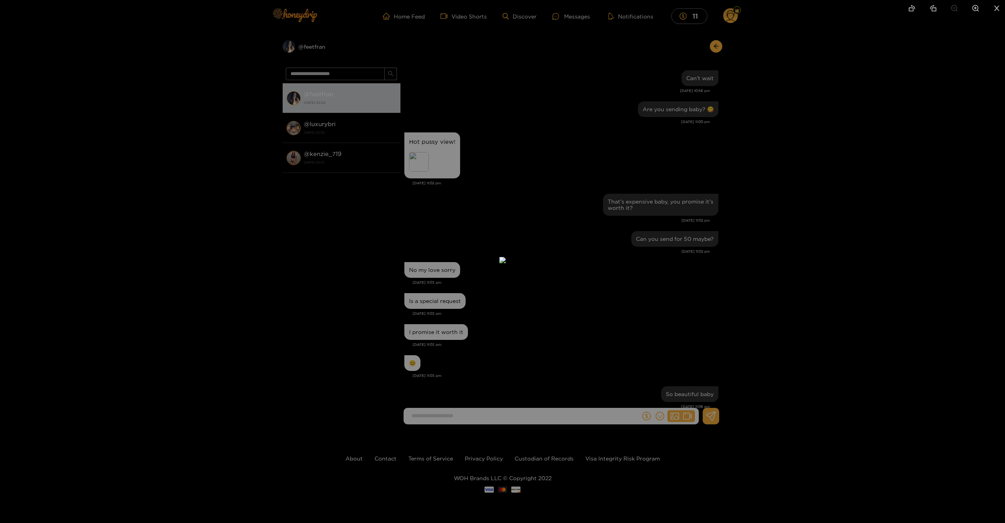
click at [934, 222] on div at bounding box center [502, 261] width 1005 height 523
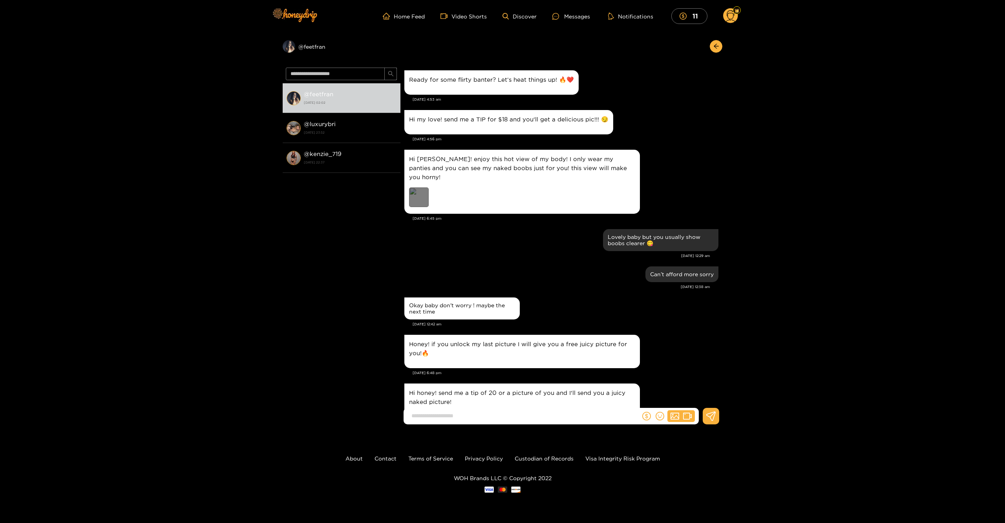
click at [418, 187] on div "Preview" at bounding box center [419, 197] width 20 height 20
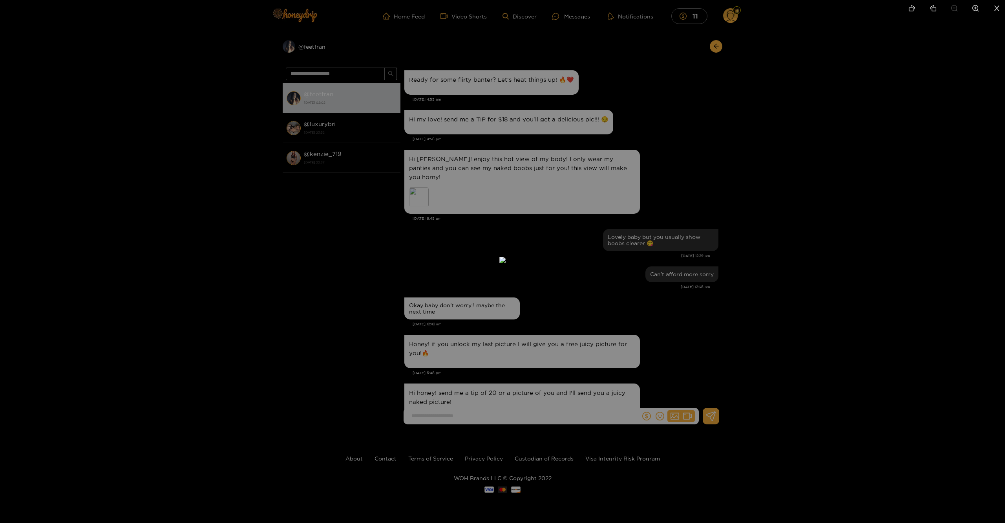
click at [814, 163] on div at bounding box center [502, 261] width 1005 height 523
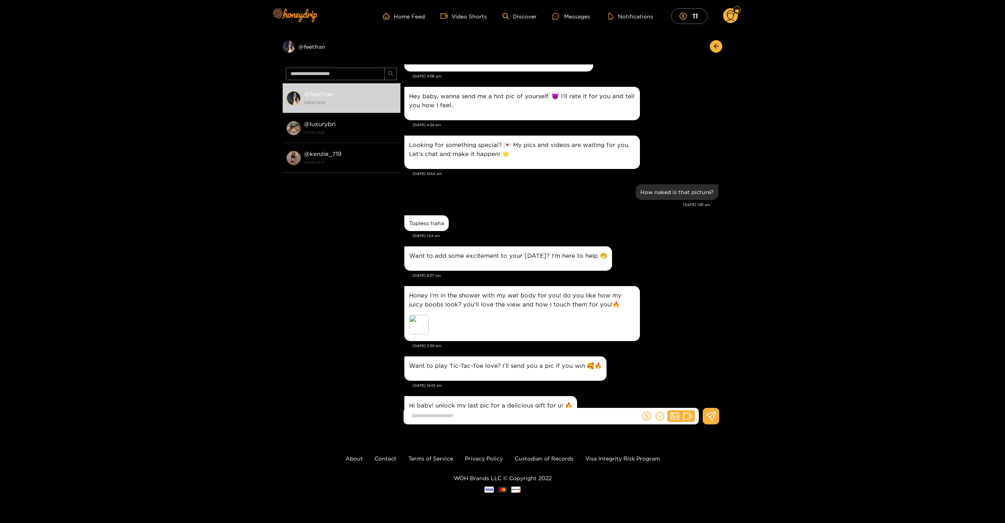
scroll to position [435, 0]
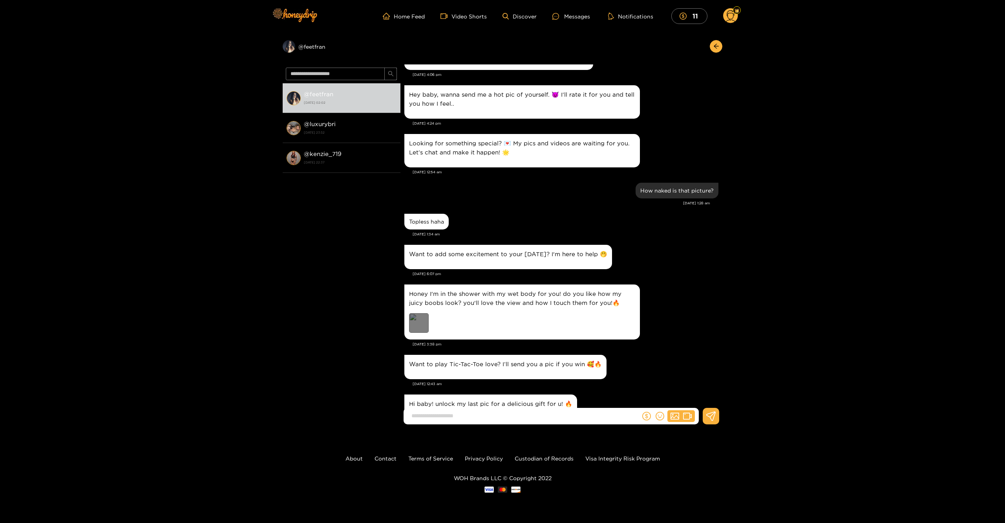
click at [426, 313] on div "Preview" at bounding box center [419, 323] width 20 height 20
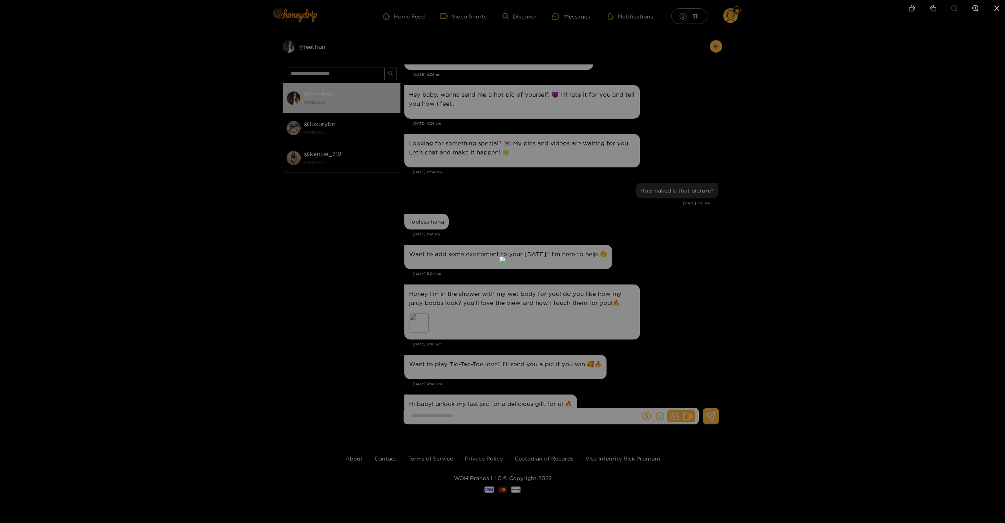
click at [864, 166] on div at bounding box center [502, 261] width 1005 height 523
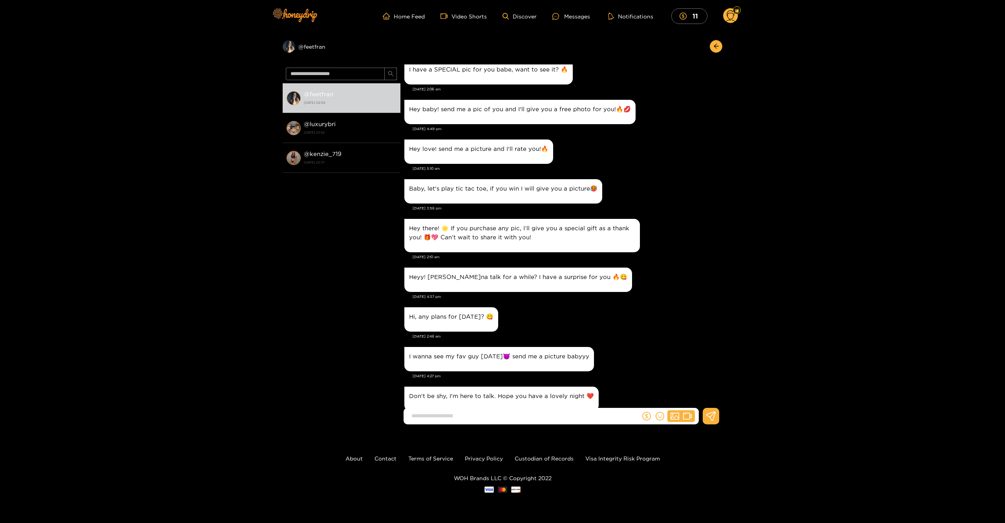
scroll to position [0, 0]
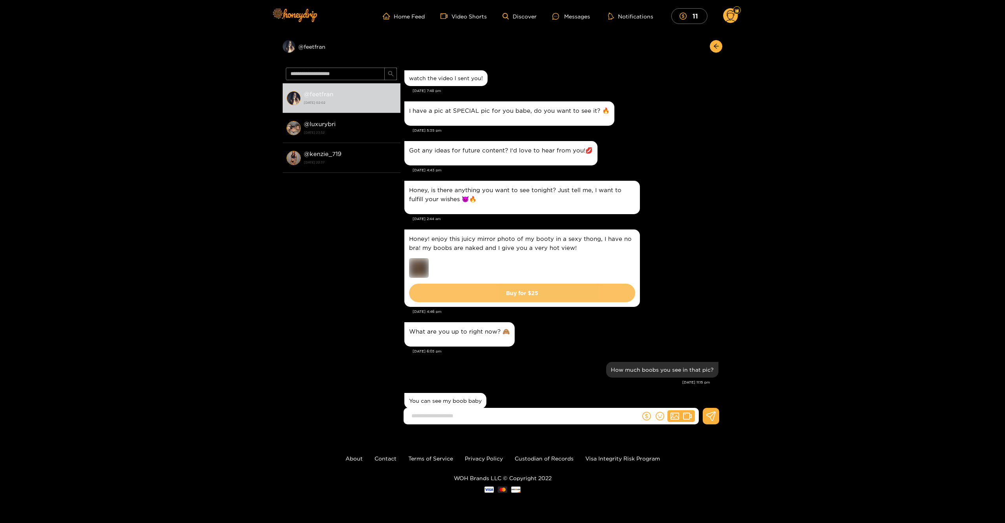
click at [553, 294] on button "Buy for $ 25" at bounding box center [522, 292] width 226 height 18
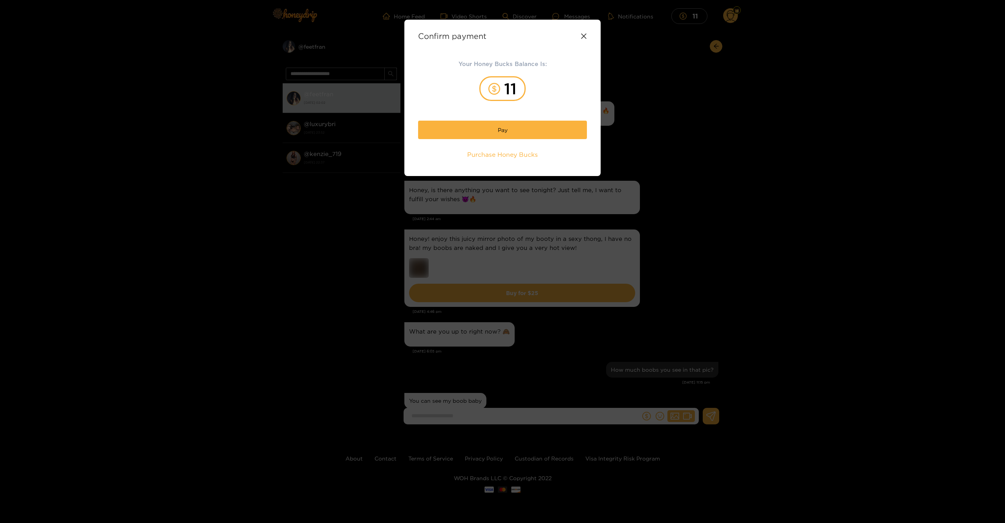
click at [584, 34] on icon at bounding box center [584, 36] width 6 height 6
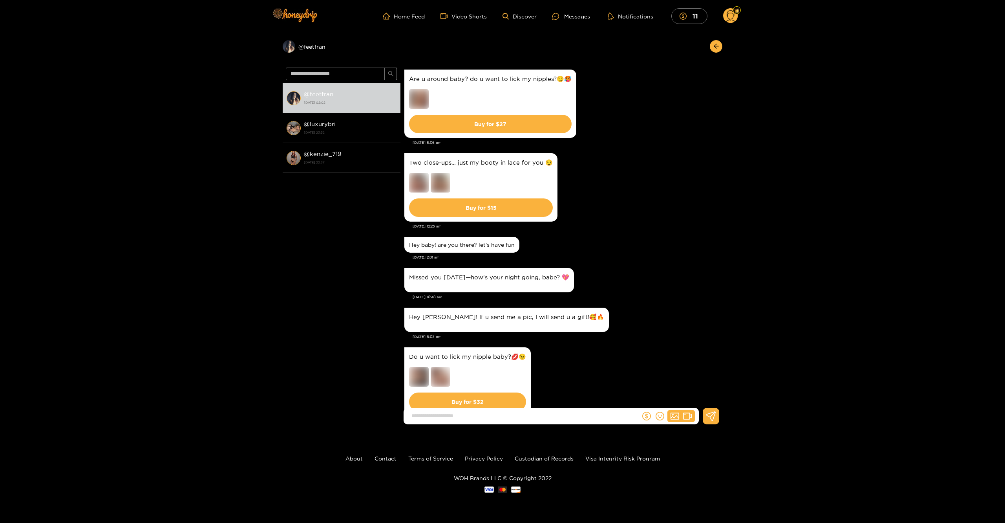
scroll to position [25708, 0]
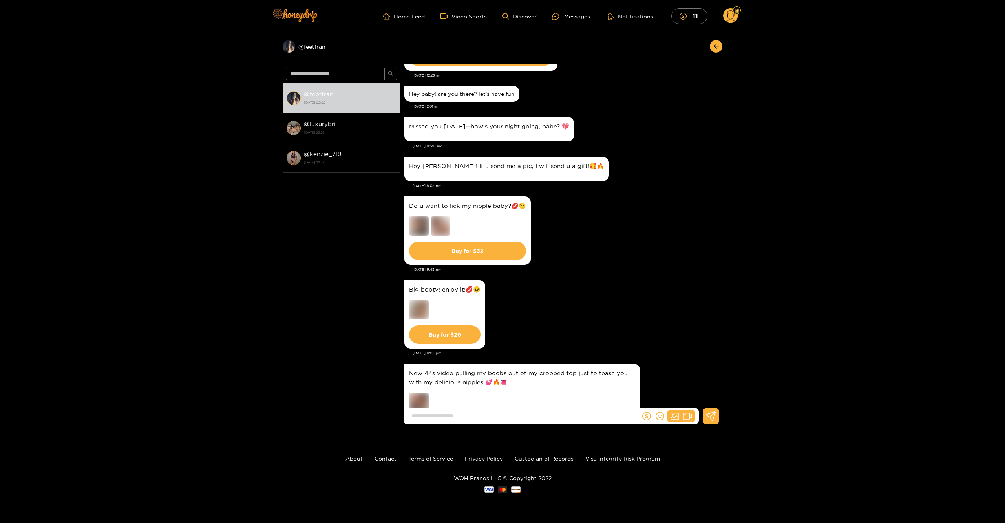
click at [550, 418] on button "Buy for $ 25" at bounding box center [522, 427] width 226 height 18
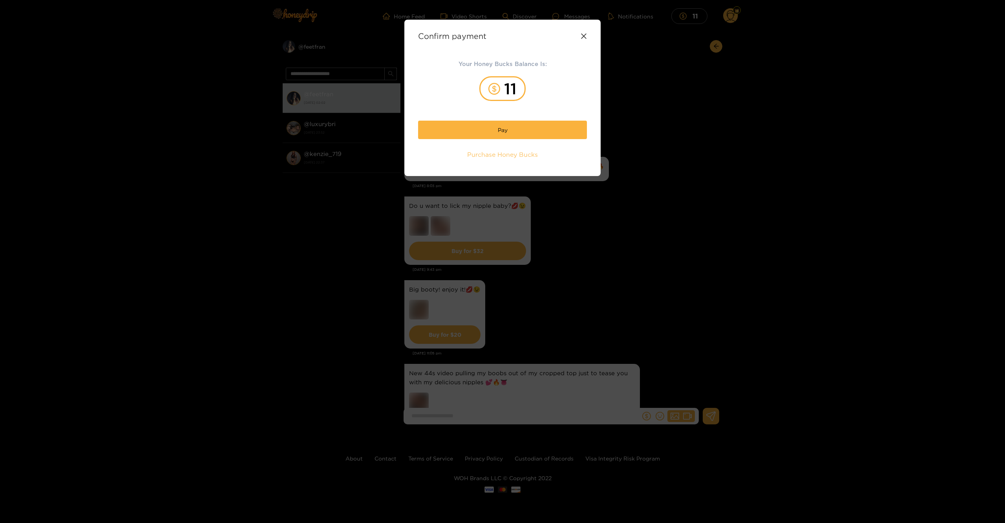
click at [509, 157] on span "Purchase Honey Bucks" at bounding box center [502, 154] width 71 height 9
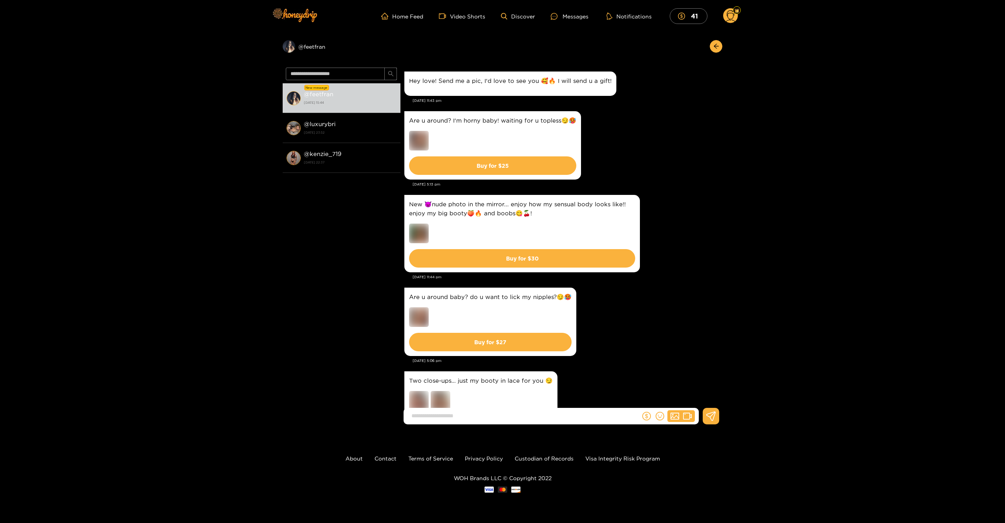
scroll to position [1490, 0]
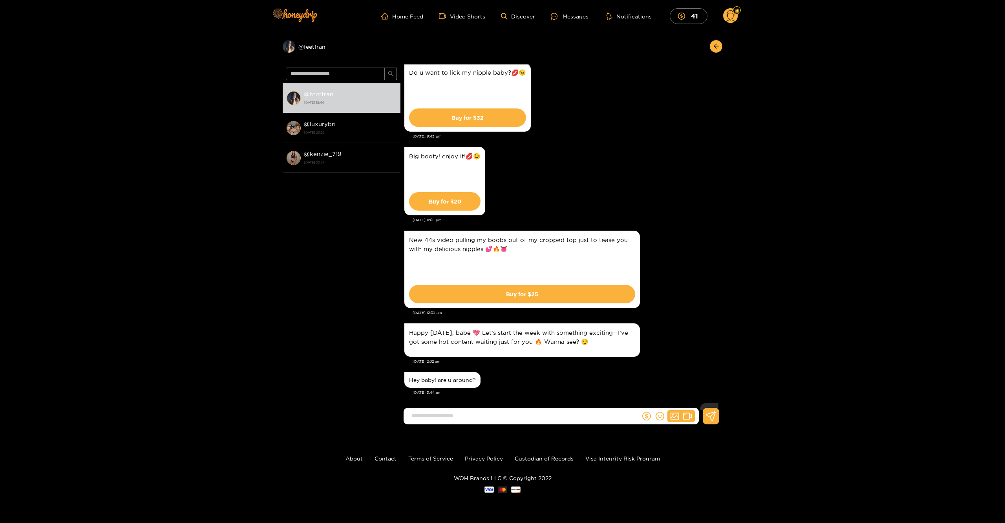
scroll to position [1276, 0]
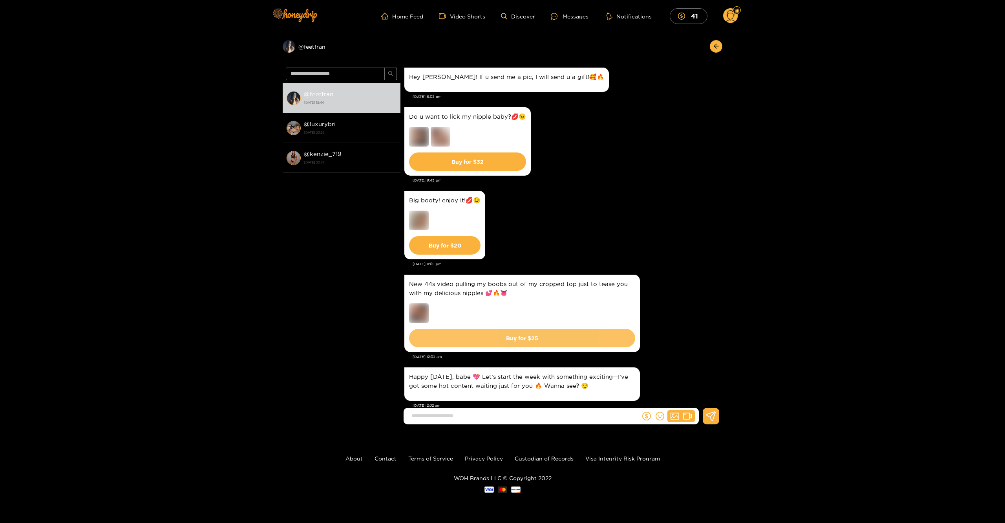
click at [555, 329] on button "Buy for $ 25" at bounding box center [522, 338] width 226 height 18
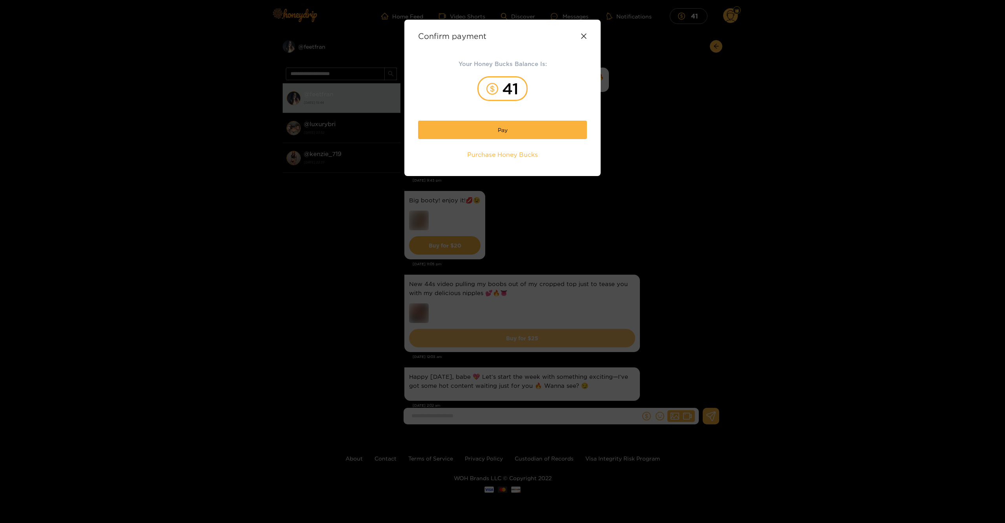
scroll to position [1345, 0]
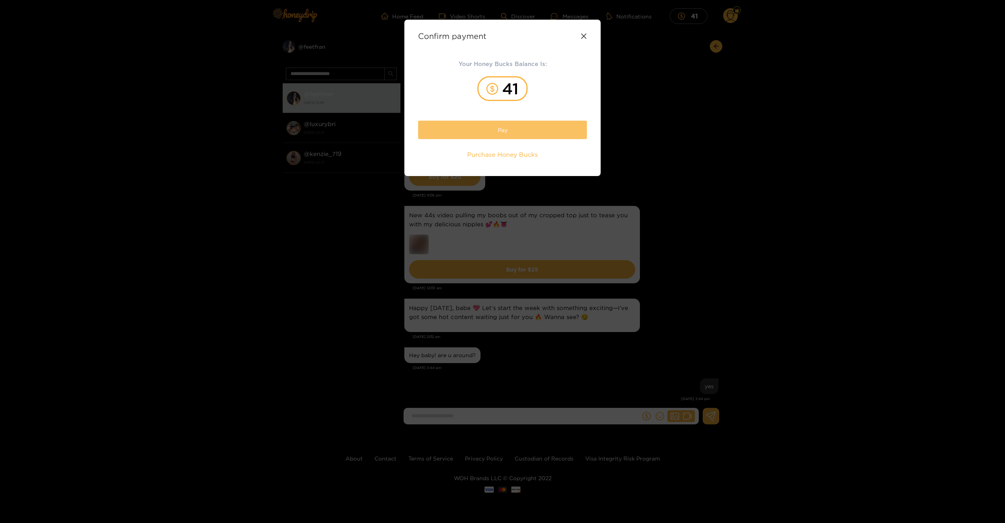
click at [515, 134] on button "Pay" at bounding box center [502, 130] width 169 height 18
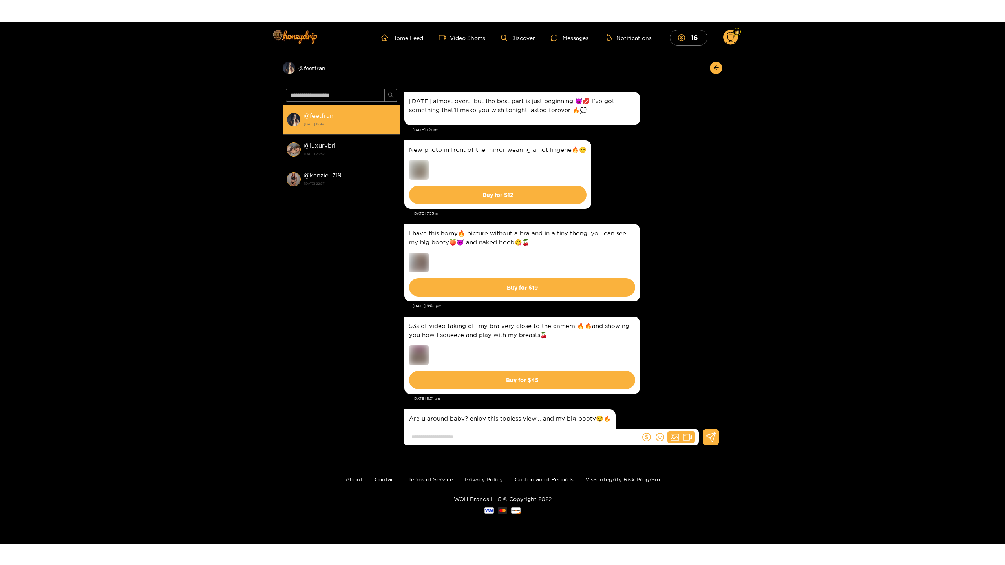
scroll to position [1323, 0]
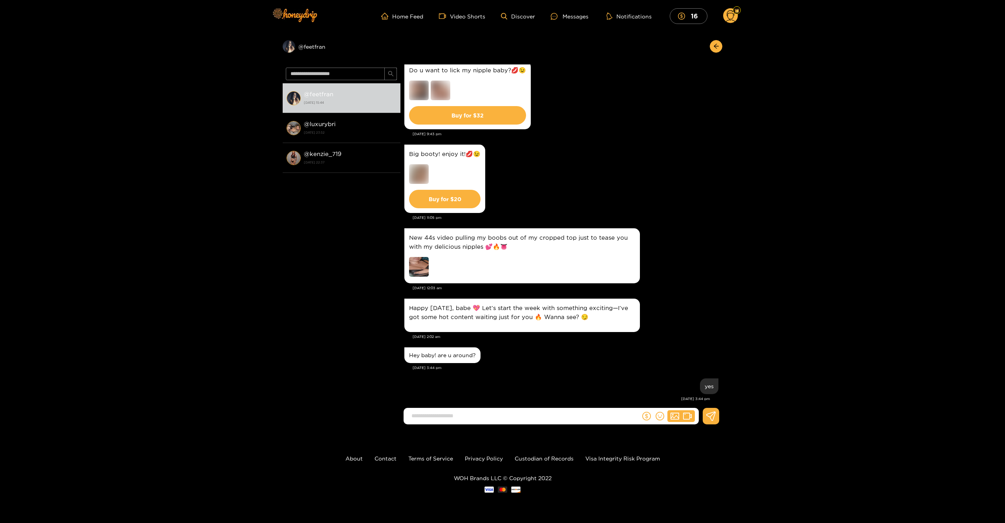
click at [422, 257] on img at bounding box center [419, 267] width 20 height 20
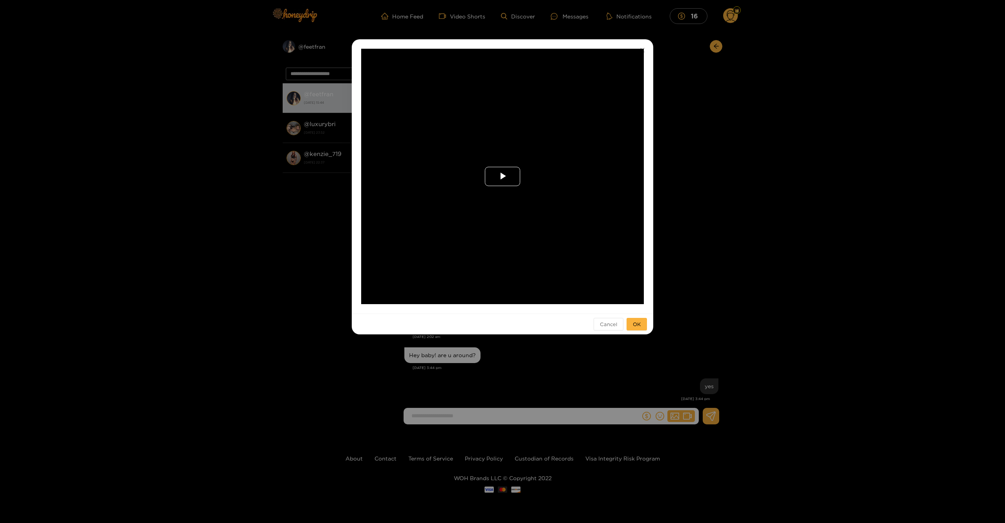
click at [502, 176] on span "Video Player" at bounding box center [502, 176] width 0 height 0
click at [636, 298] on span "Video Player" at bounding box center [636, 298] width 0 height 0
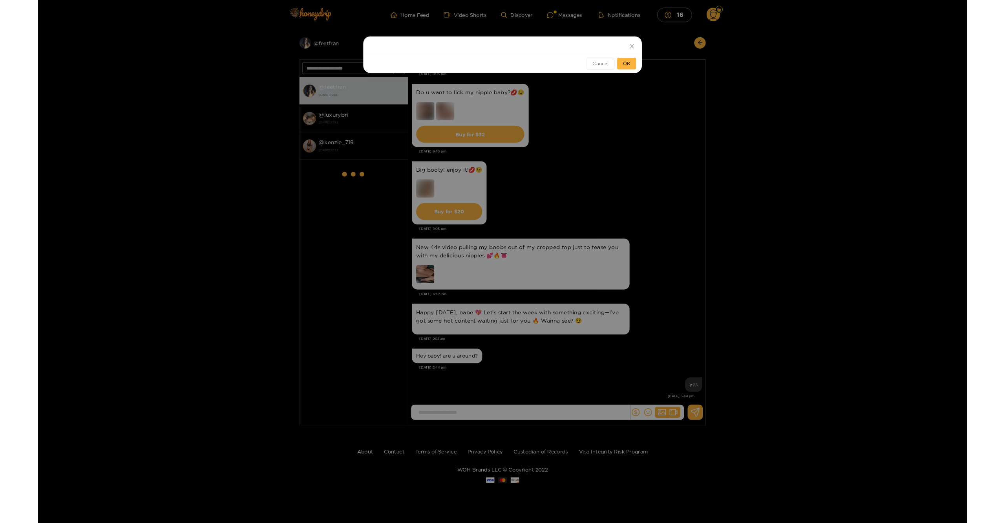
scroll to position [1330, 0]
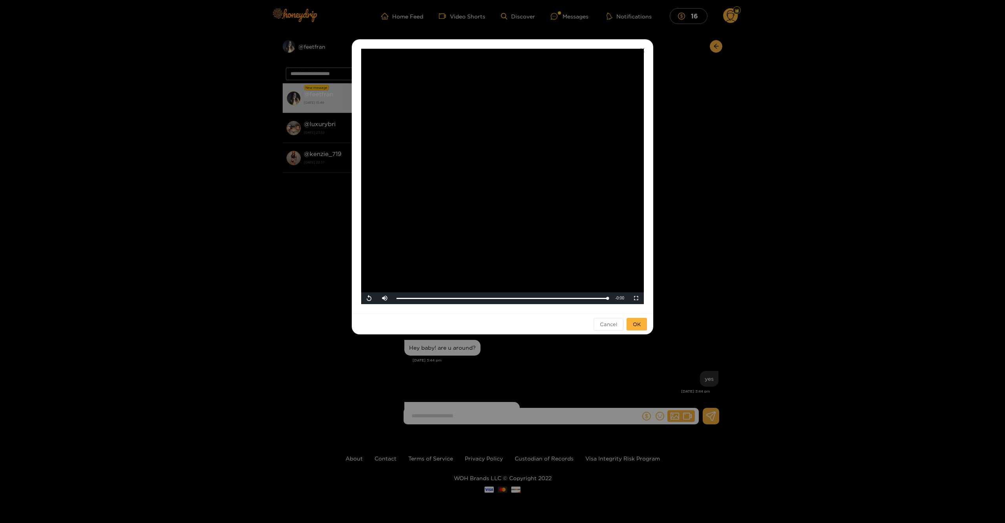
click at [813, 139] on div "**********" at bounding box center [502, 261] width 1005 height 523
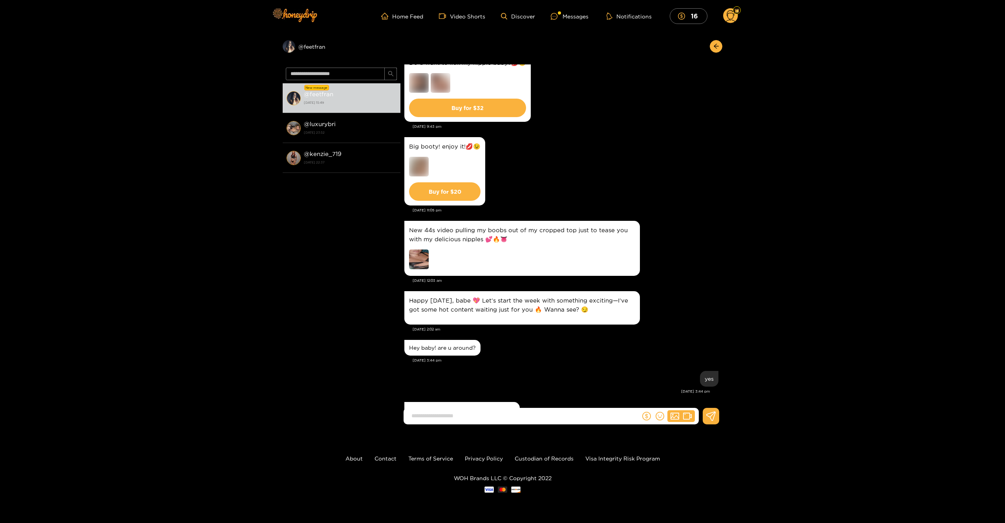
scroll to position [1360, 0]
